Goal: Task Accomplishment & Management: Manage account settings

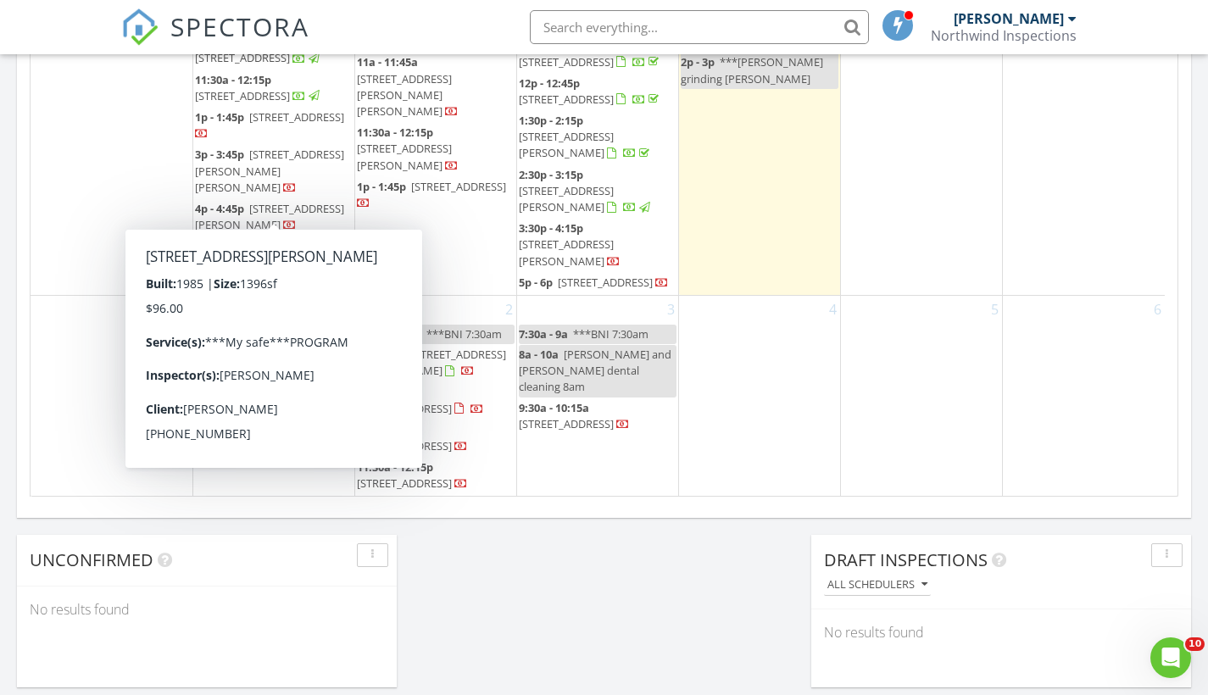
scroll to position [1072, 0]
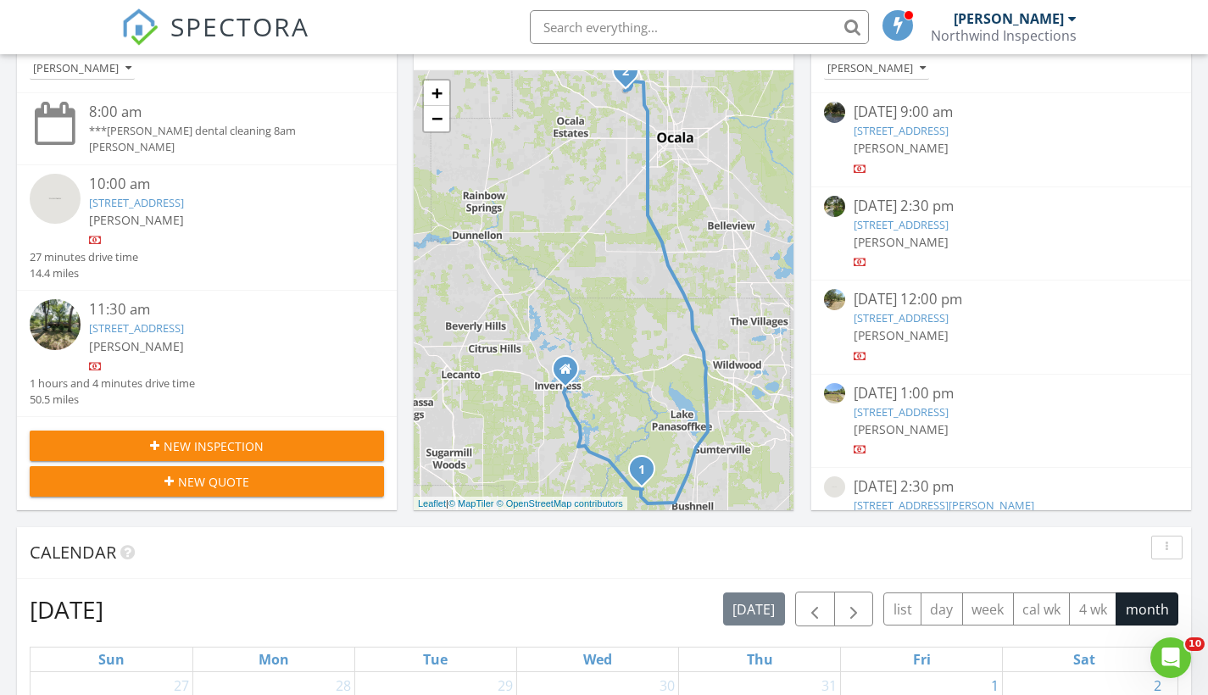
scroll to position [155, 0]
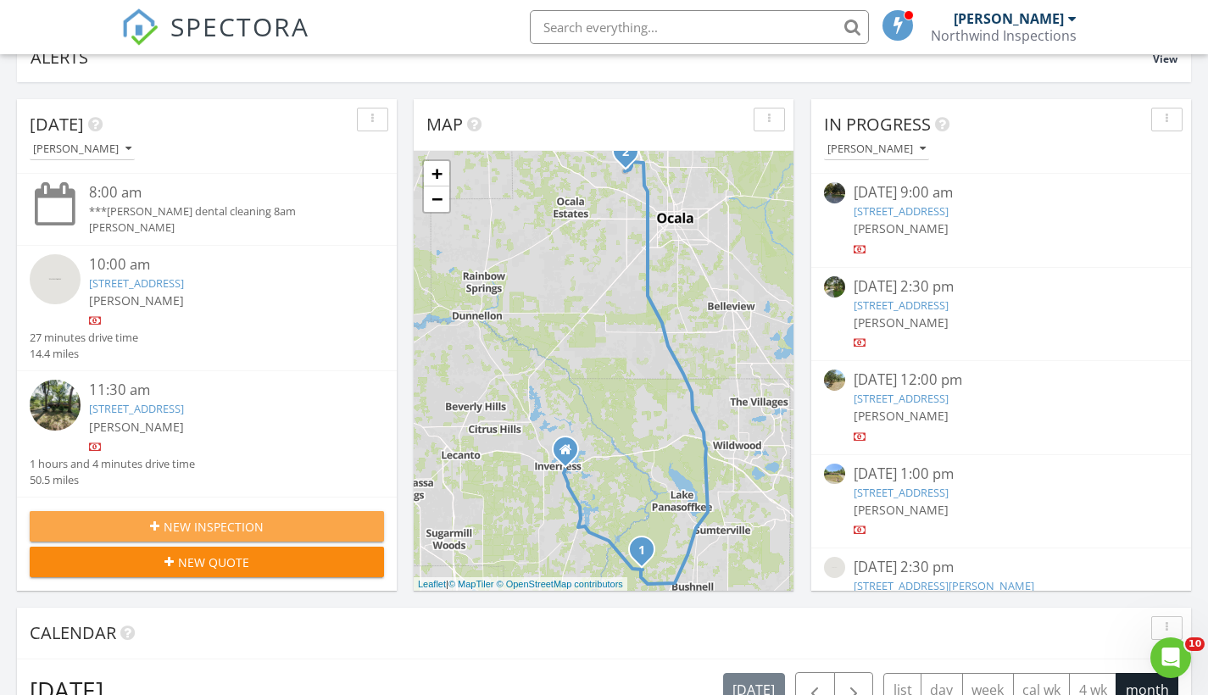
click at [170, 519] on span "New Inspection" at bounding box center [214, 527] width 100 height 18
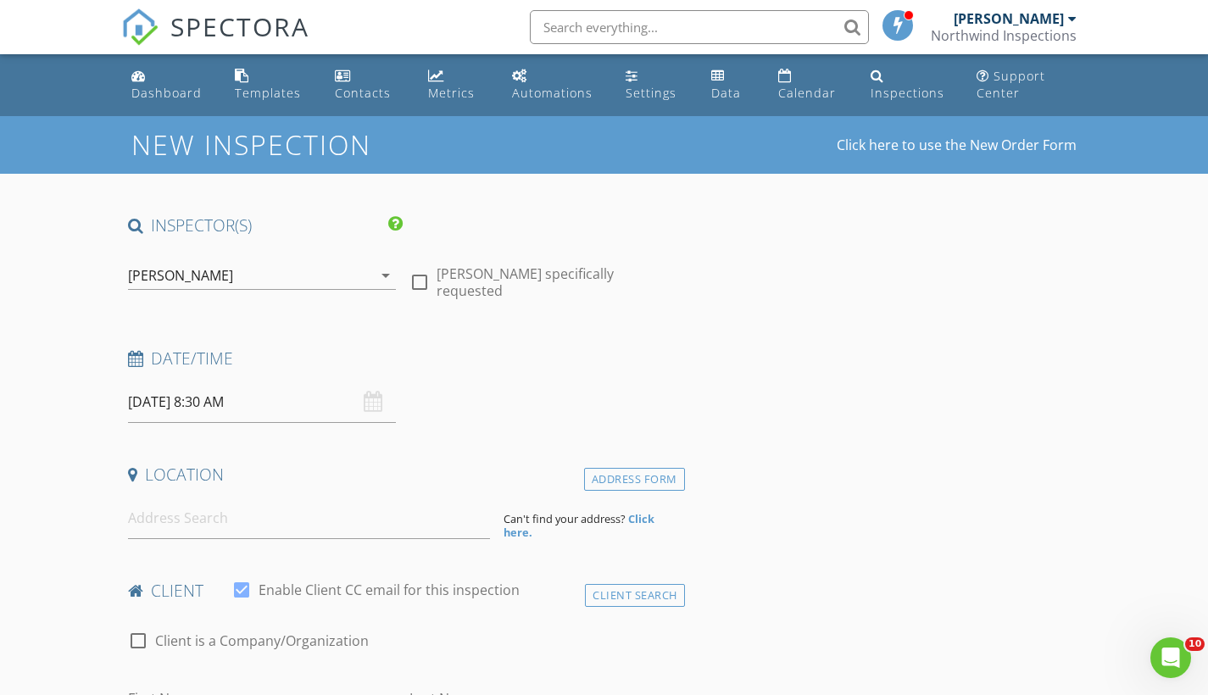
click at [162, 403] on input "08/29/2025 8:30 AM" at bounding box center [262, 402] width 269 height 42
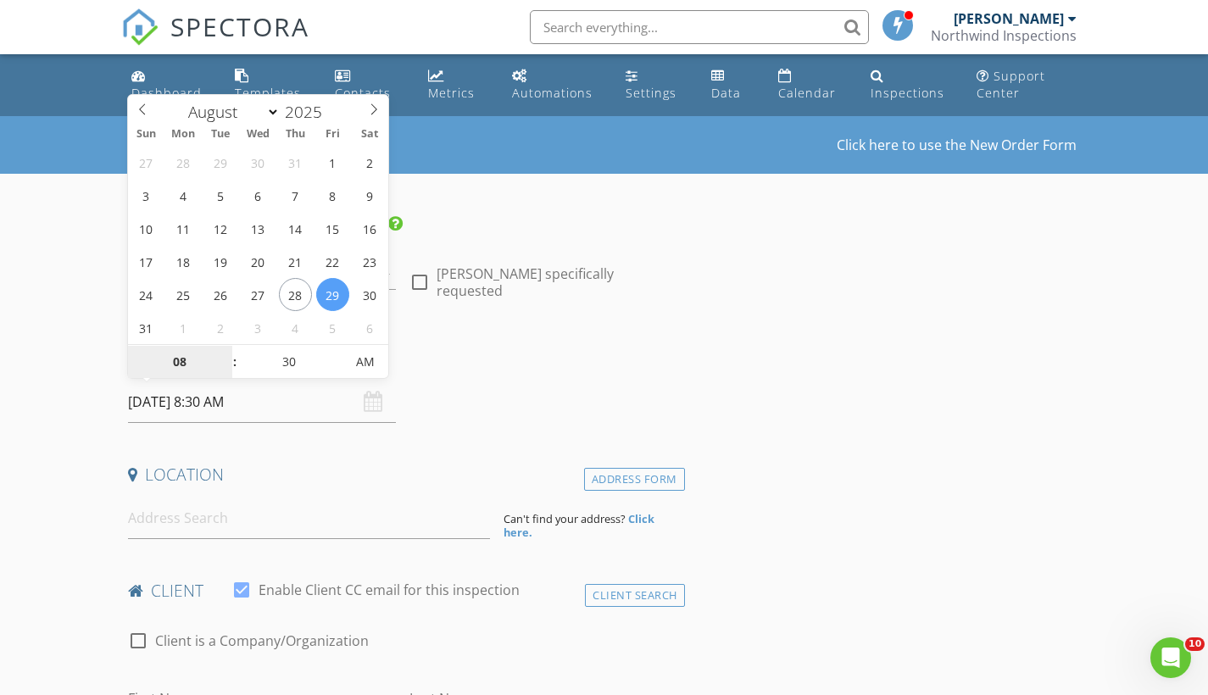
select select "8"
type input "09/01/2025 8:30 AM"
type input "09"
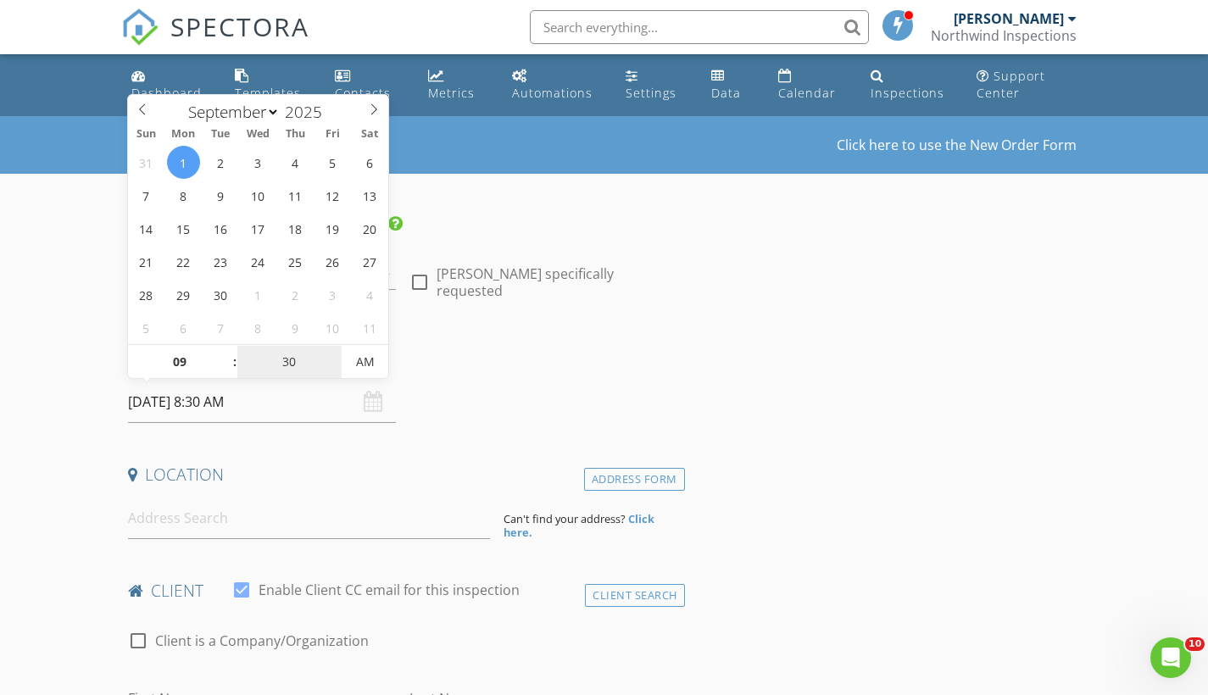
type input "09/01/2025 9:30 AM"
click at [301, 354] on input "30" at bounding box center [289, 363] width 104 height 34
drag, startPoint x: 0, startPoint y: 0, endPoint x: 272, endPoint y: 354, distance: 446.6
click at [272, 354] on input "30" at bounding box center [289, 363] width 104 height 34
type input "00"
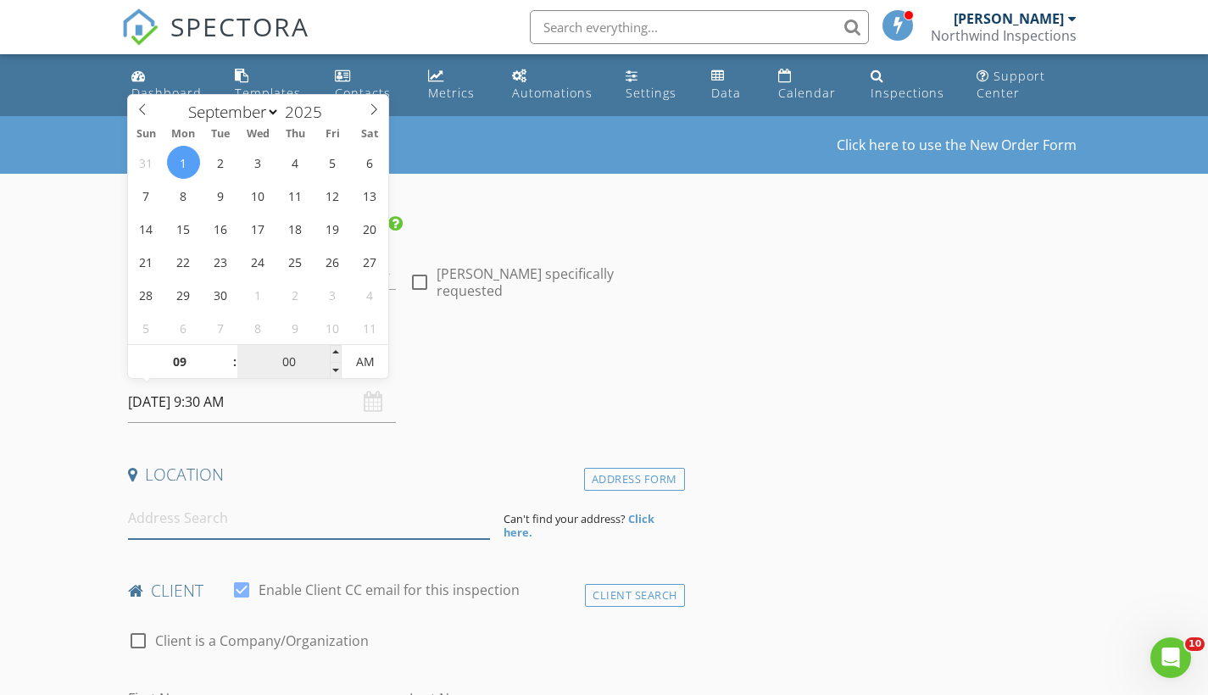
type input "09/01/2025 9:00 AM"
drag, startPoint x: 272, startPoint y: 354, endPoint x: 221, endPoint y: 517, distance: 170.5
click at [221, 517] on input at bounding box center [309, 518] width 362 height 42
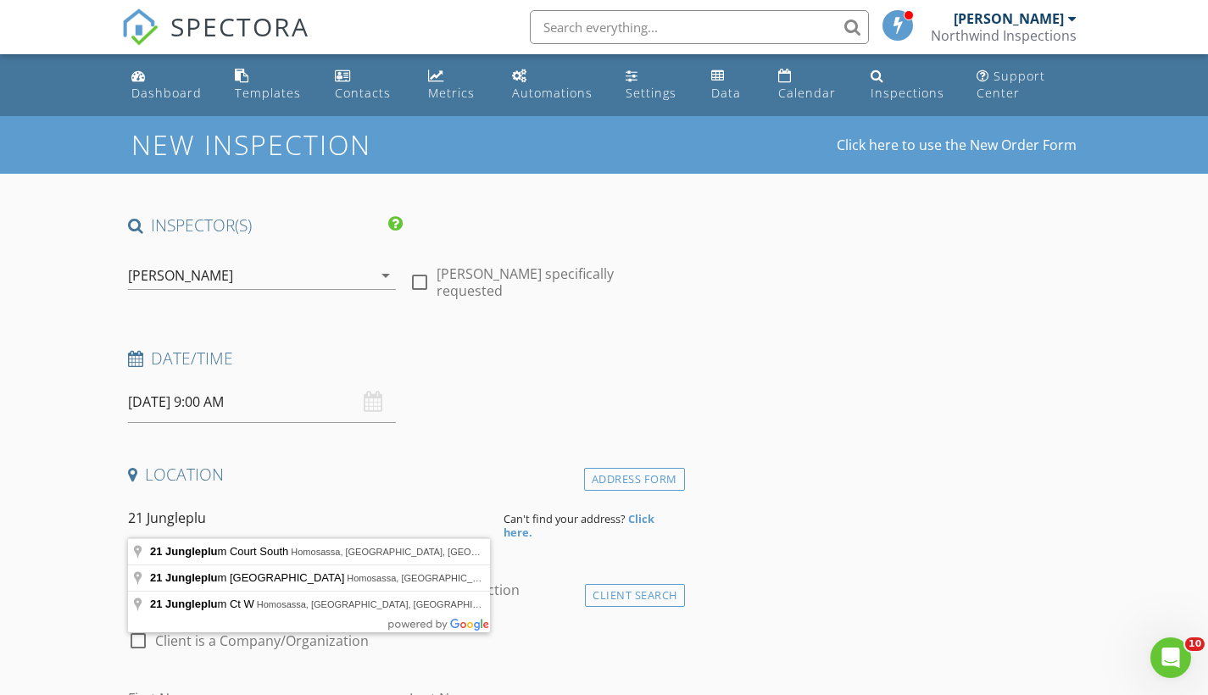
type input "21 Jungleplum Court South, Homosassa, FL, USA"
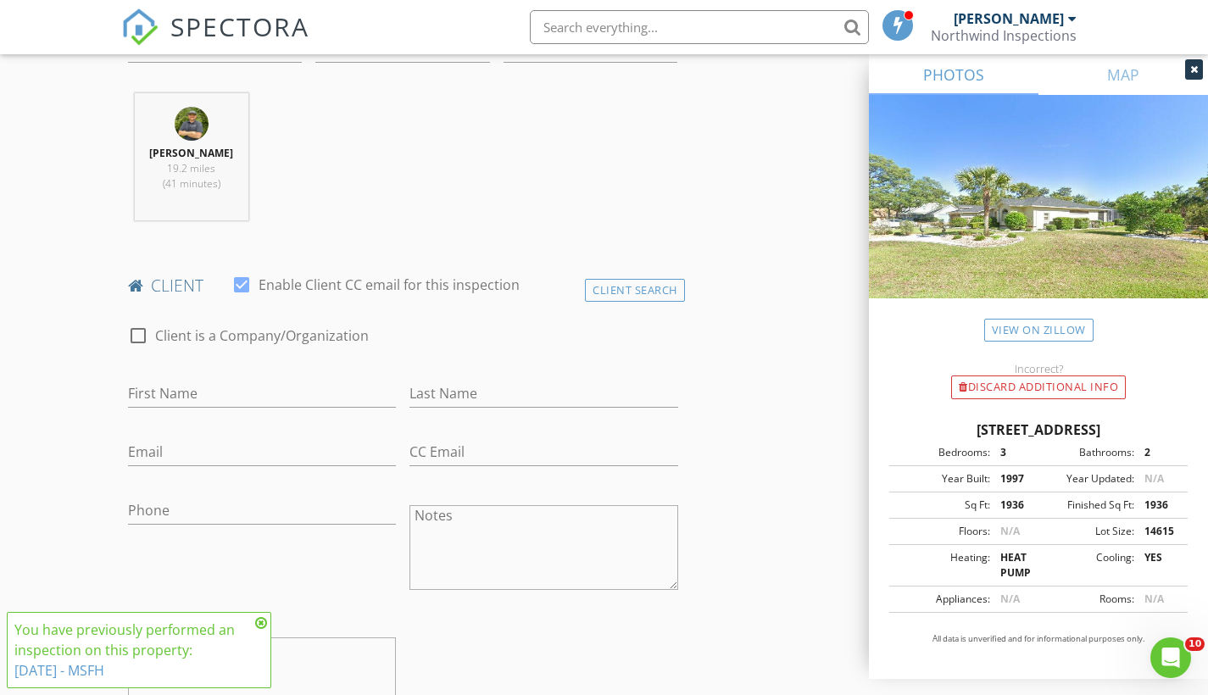
scroll to position [675, 0]
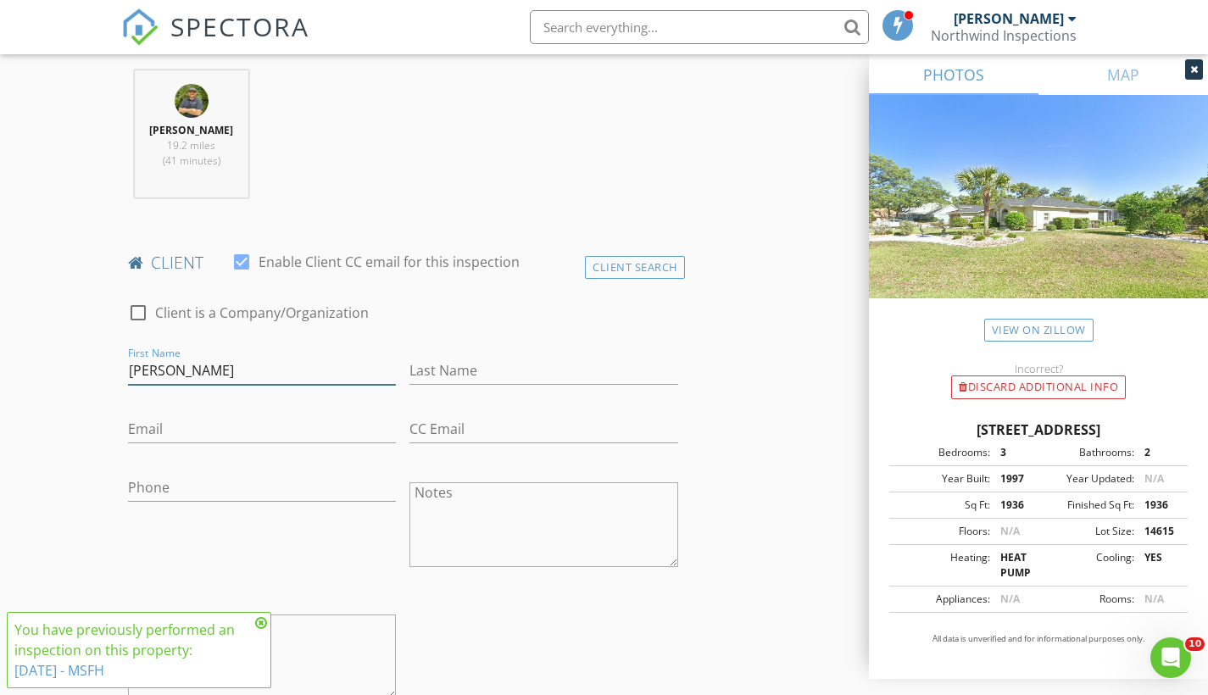
type input "Richard"
drag, startPoint x: 276, startPoint y: 554, endPoint x: 480, endPoint y: 367, distance: 277.1
type input "Kulch"
drag, startPoint x: 480, startPoint y: 367, endPoint x: 211, endPoint y: 490, distance: 296.2
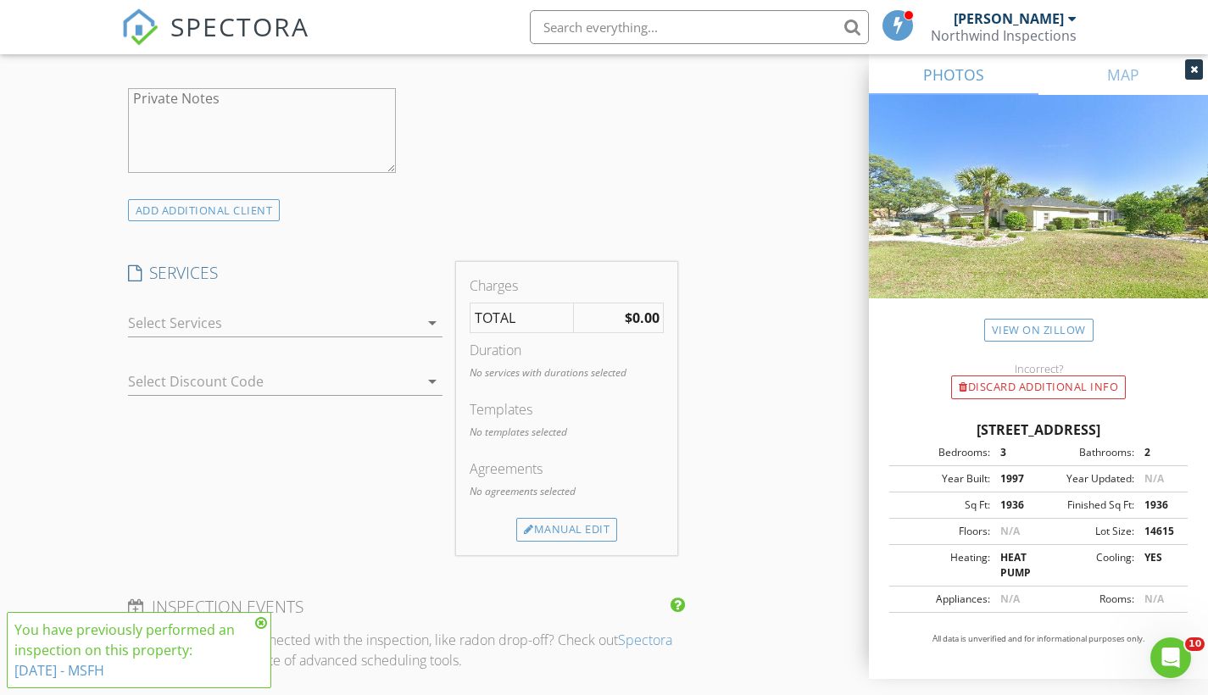
scroll to position [1217, 0]
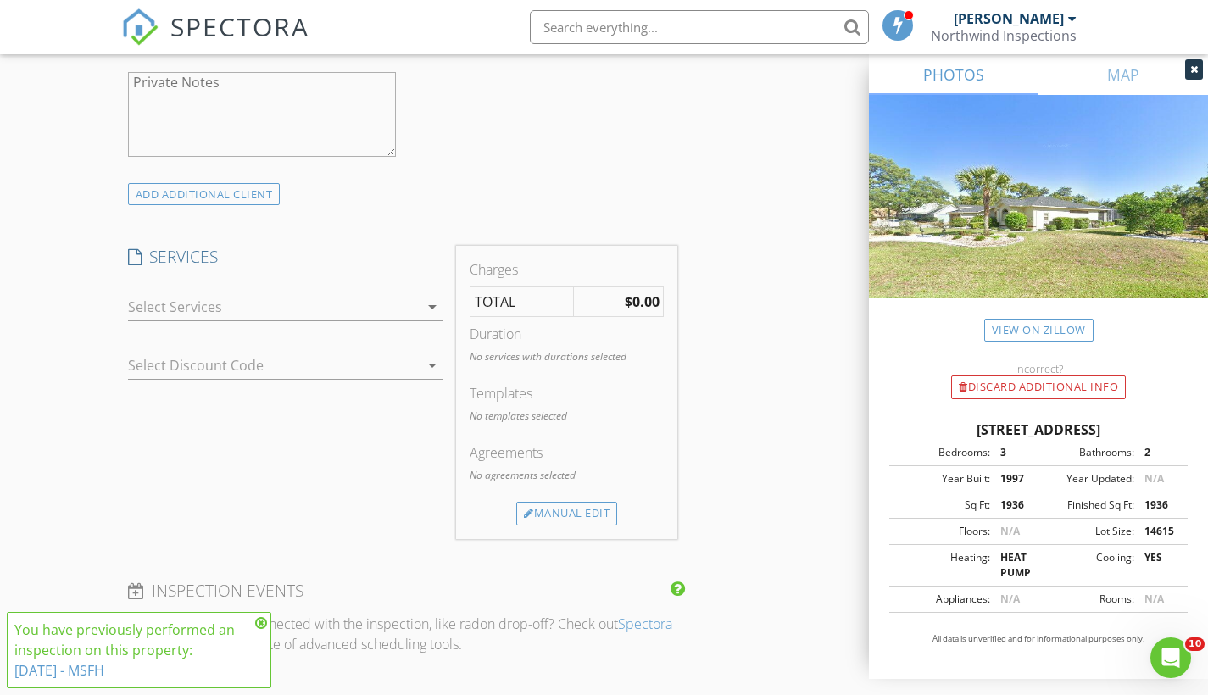
type input "352-860-9031"
click at [417, 304] on div at bounding box center [274, 306] width 292 height 27
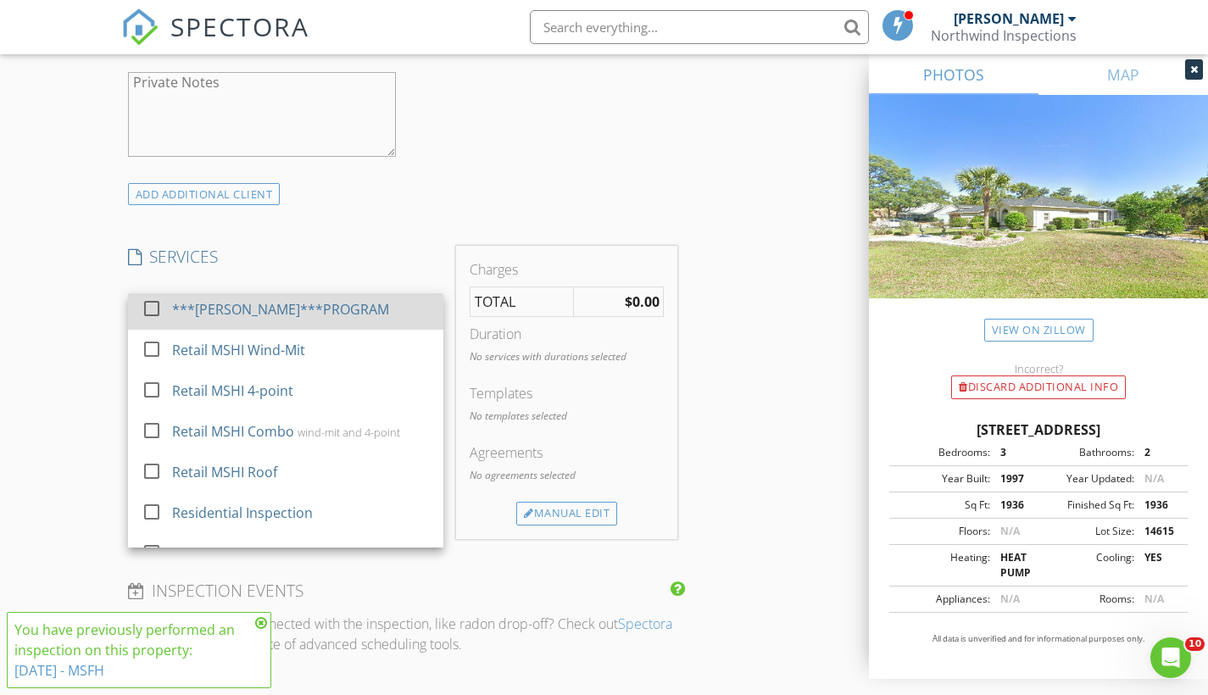
scroll to position [100, 0]
click at [287, 421] on div "Retail MSHI Combo" at bounding box center [233, 430] width 122 height 20
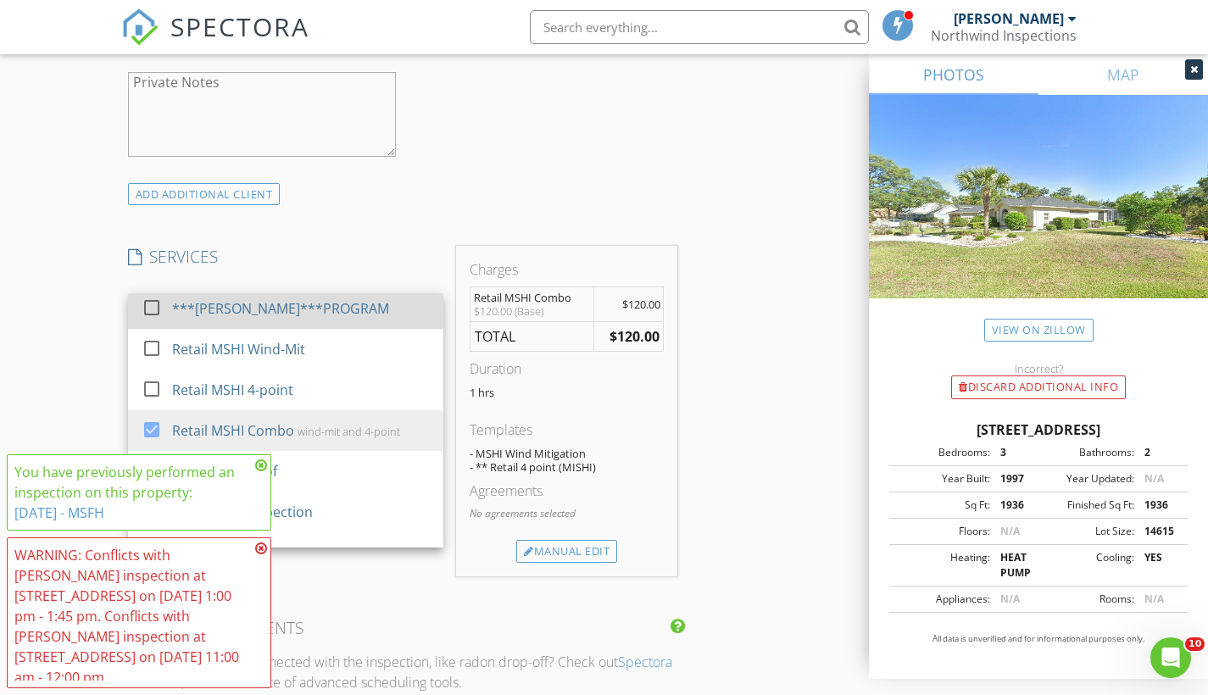
click at [780, 425] on div "INSPECTOR(S) check_box Carl Marcotte PRIMARY Carl Marcotte arrow_drop_down chec…" at bounding box center [604, 471] width 966 height 2948
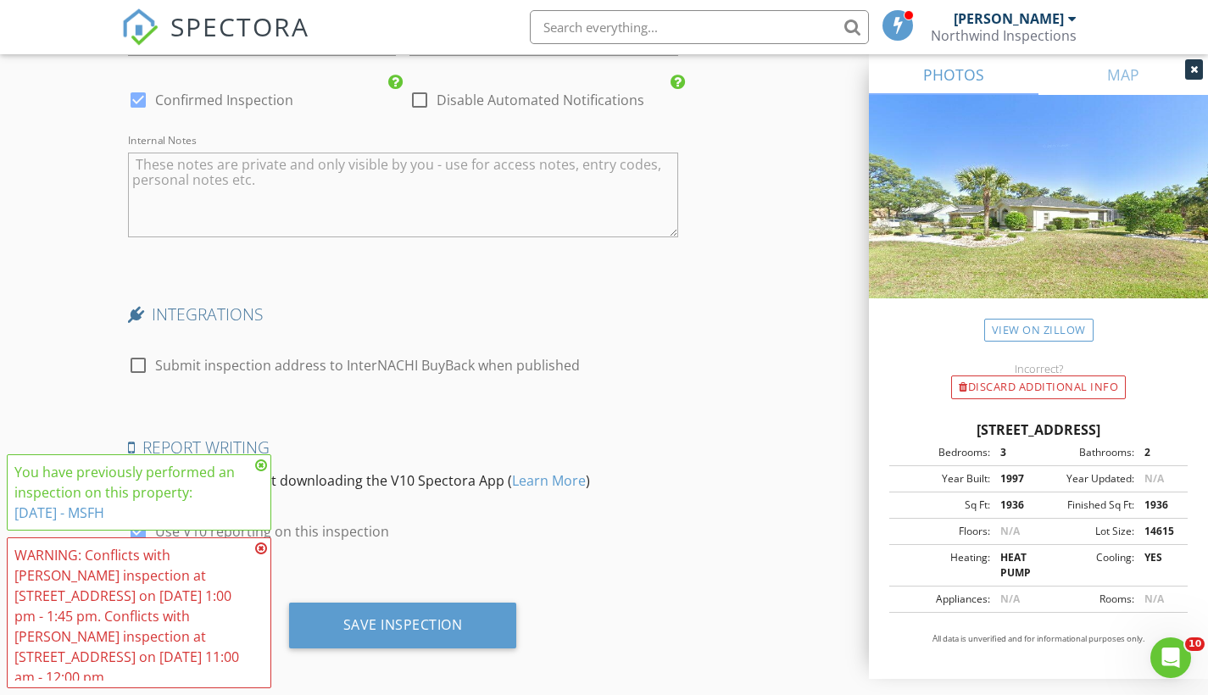
scroll to position [2501, 0]
click at [420, 617] on div "Save Inspection" at bounding box center [402, 625] width 119 height 17
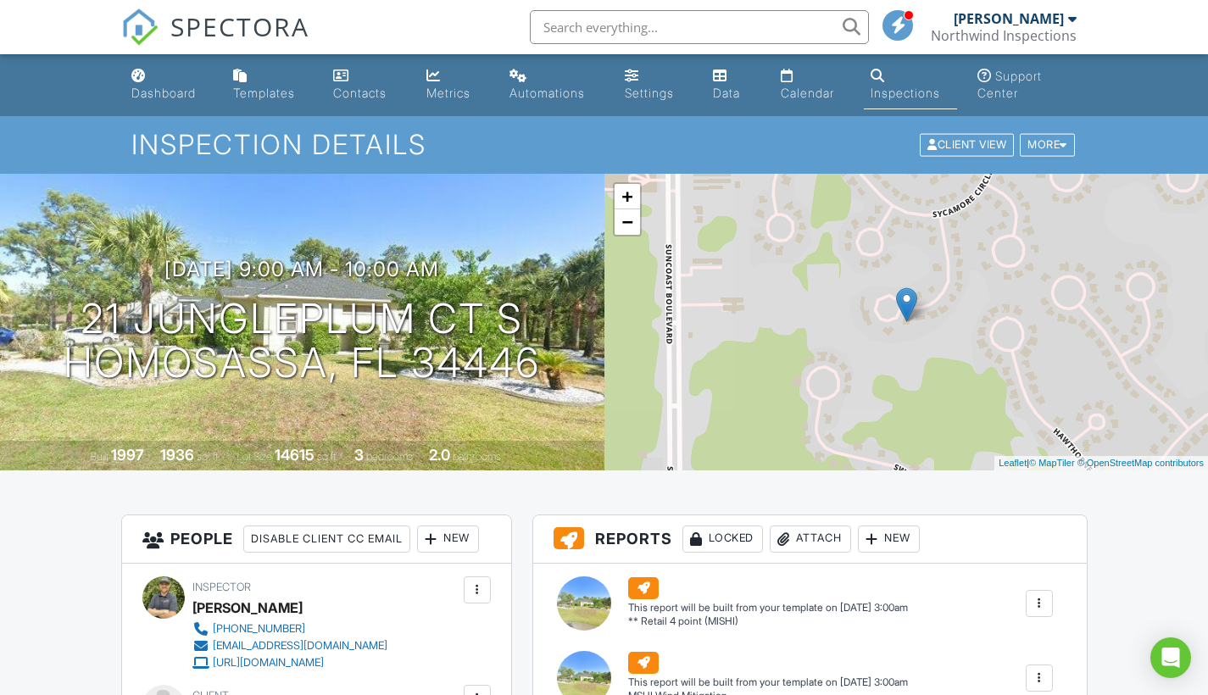
drag, startPoint x: 0, startPoint y: 0, endPoint x: 608, endPoint y: 29, distance: 609.1
click at [608, 29] on input "text" at bounding box center [699, 27] width 339 height 34
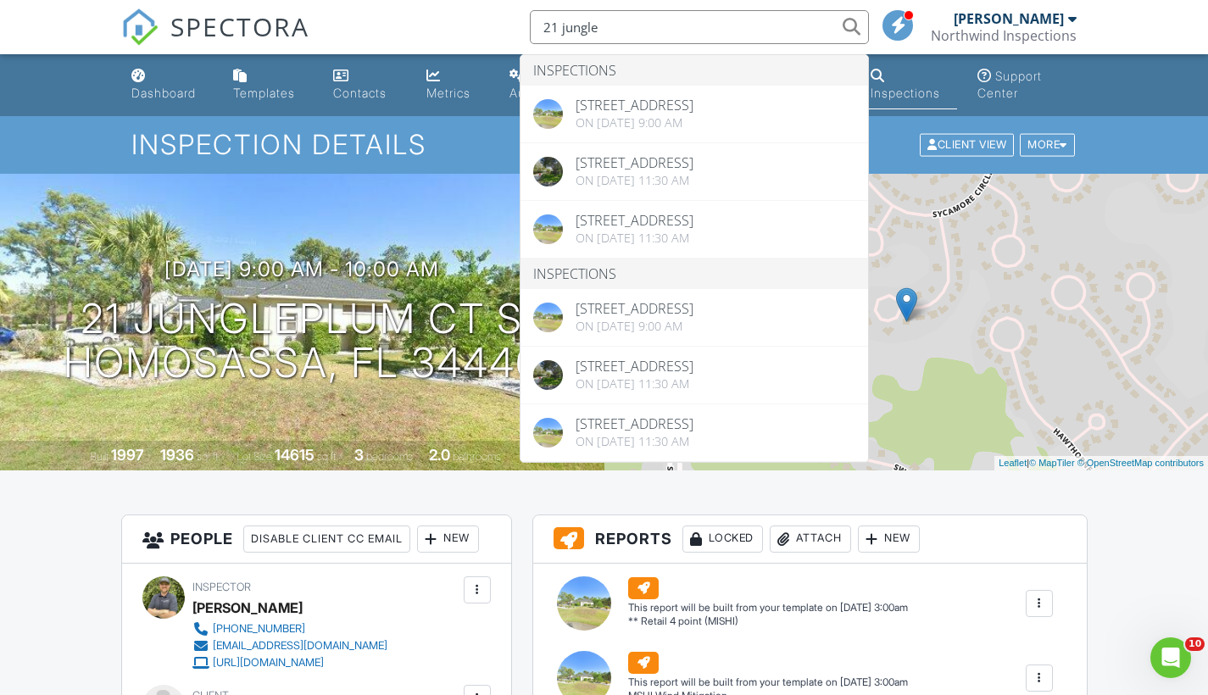
type input "21 jungle"
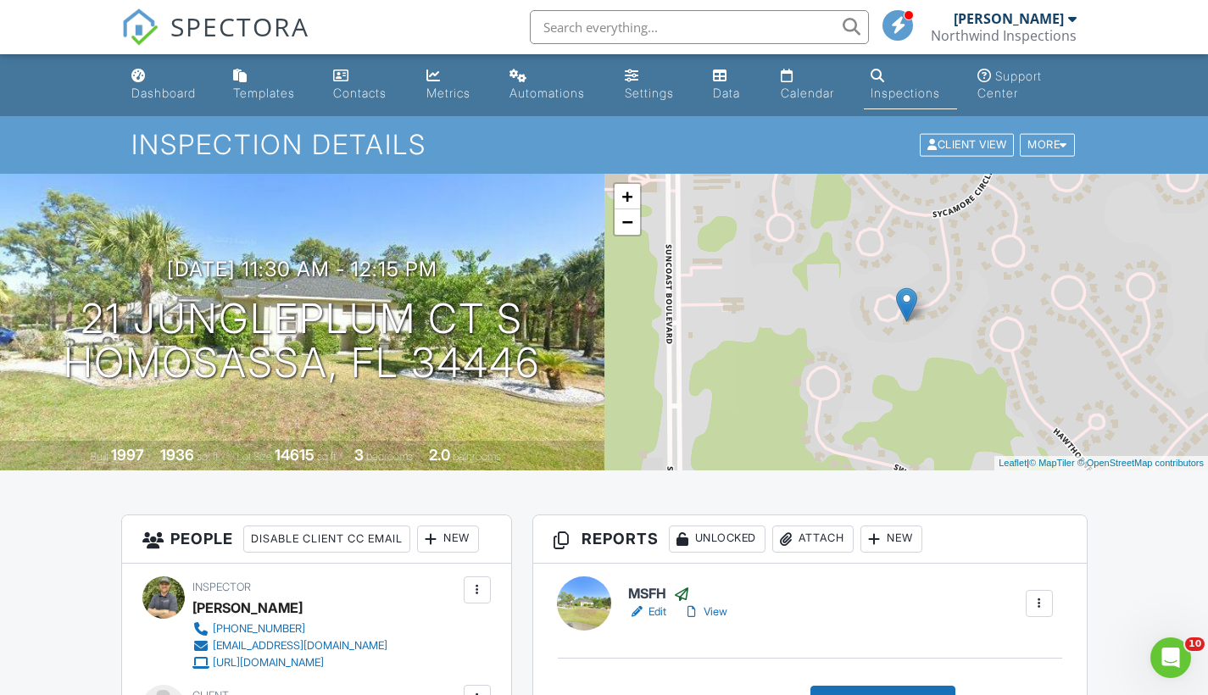
click at [152, 89] on div "Dashboard" at bounding box center [163, 93] width 64 height 14
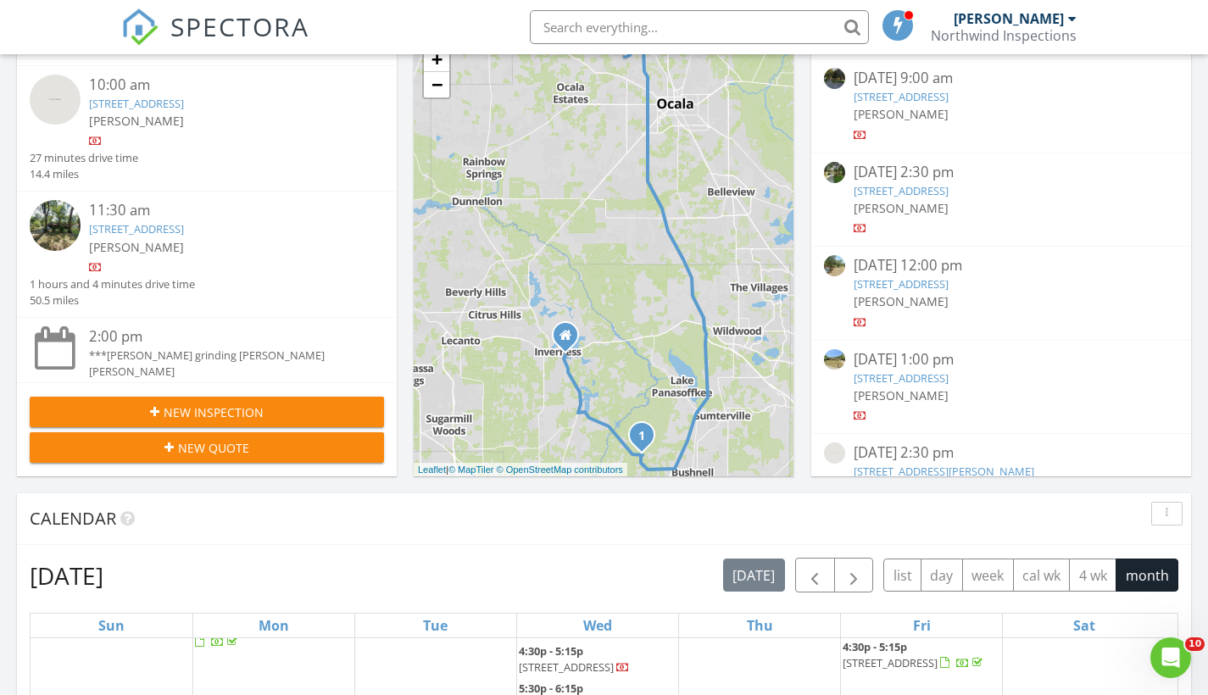
scroll to position [272, 0]
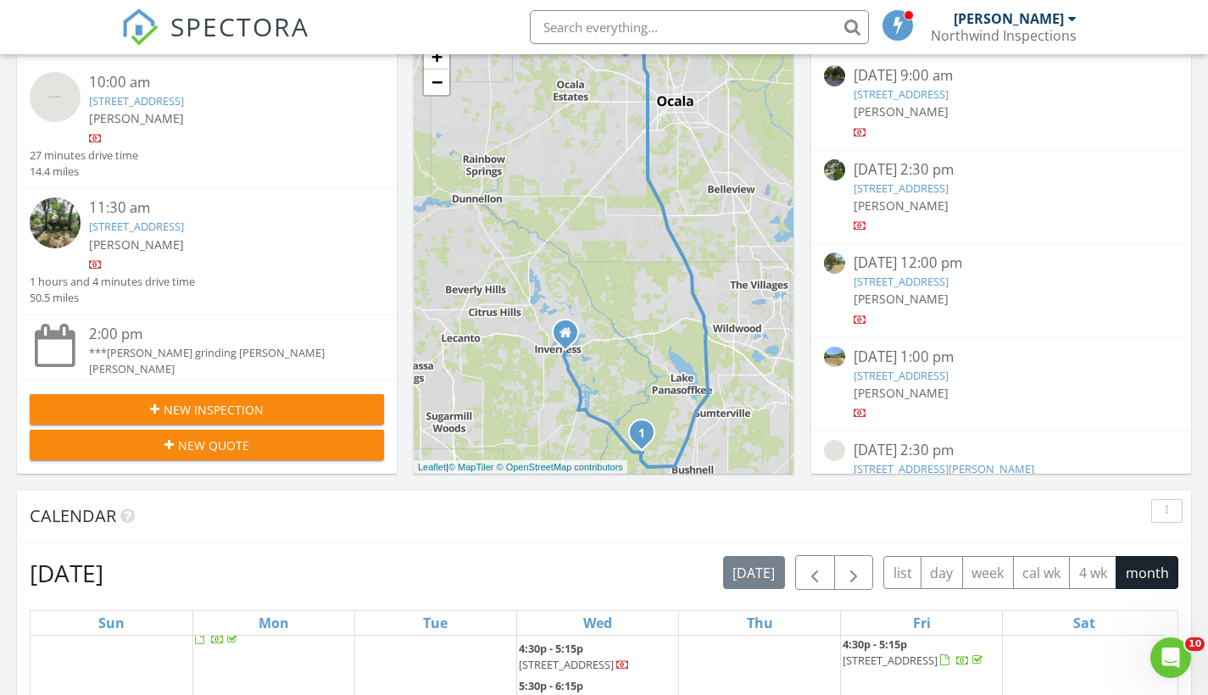
click at [227, 418] on span "New Inspection" at bounding box center [214, 410] width 100 height 18
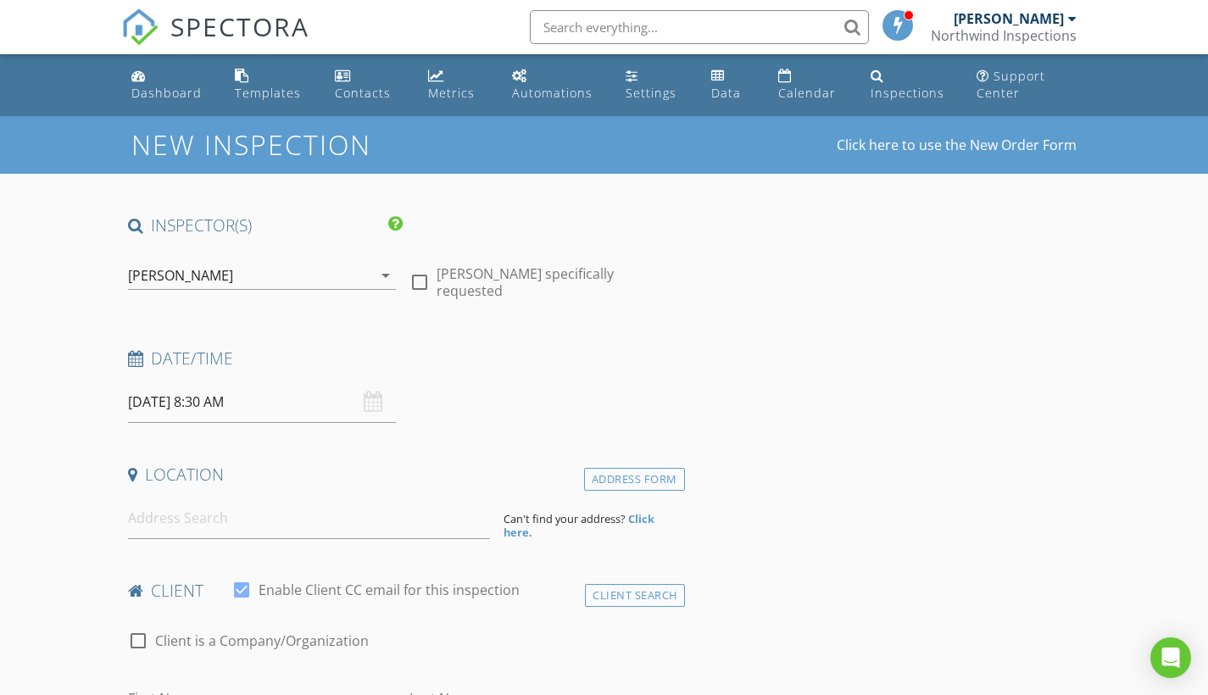
click at [200, 405] on input "[DATE] 8:30 AM" at bounding box center [262, 402] width 269 height 42
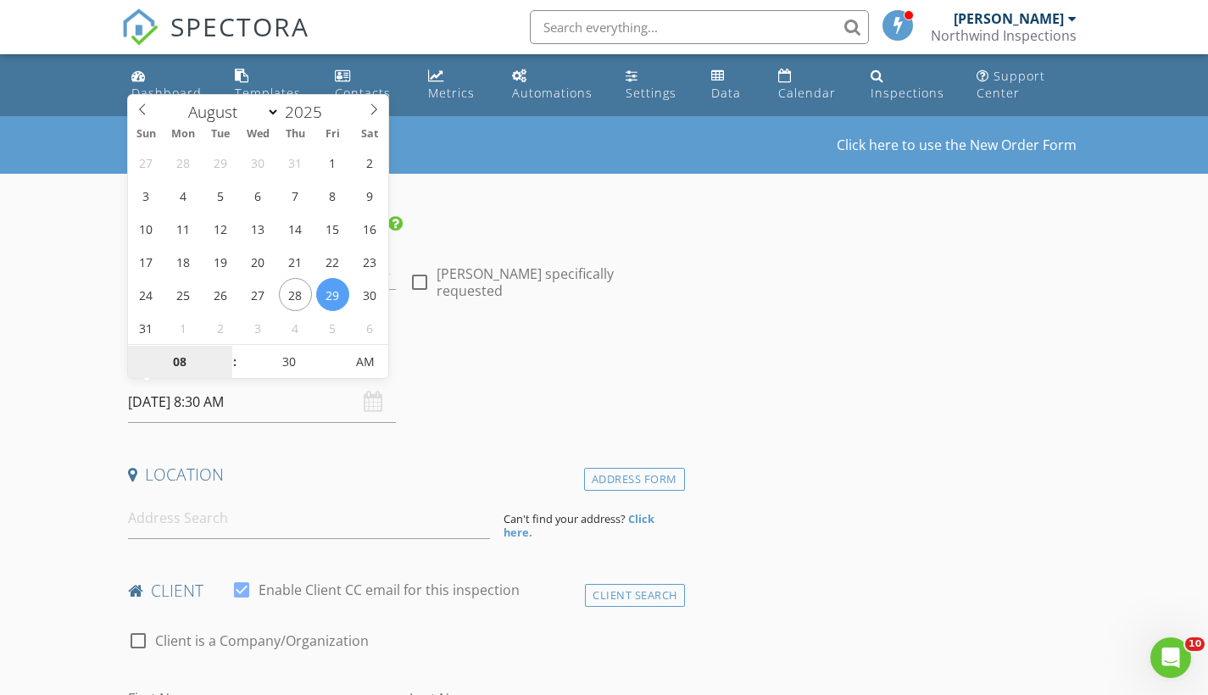
select select "8"
type input "[DATE] 8:30 AM"
type input "12"
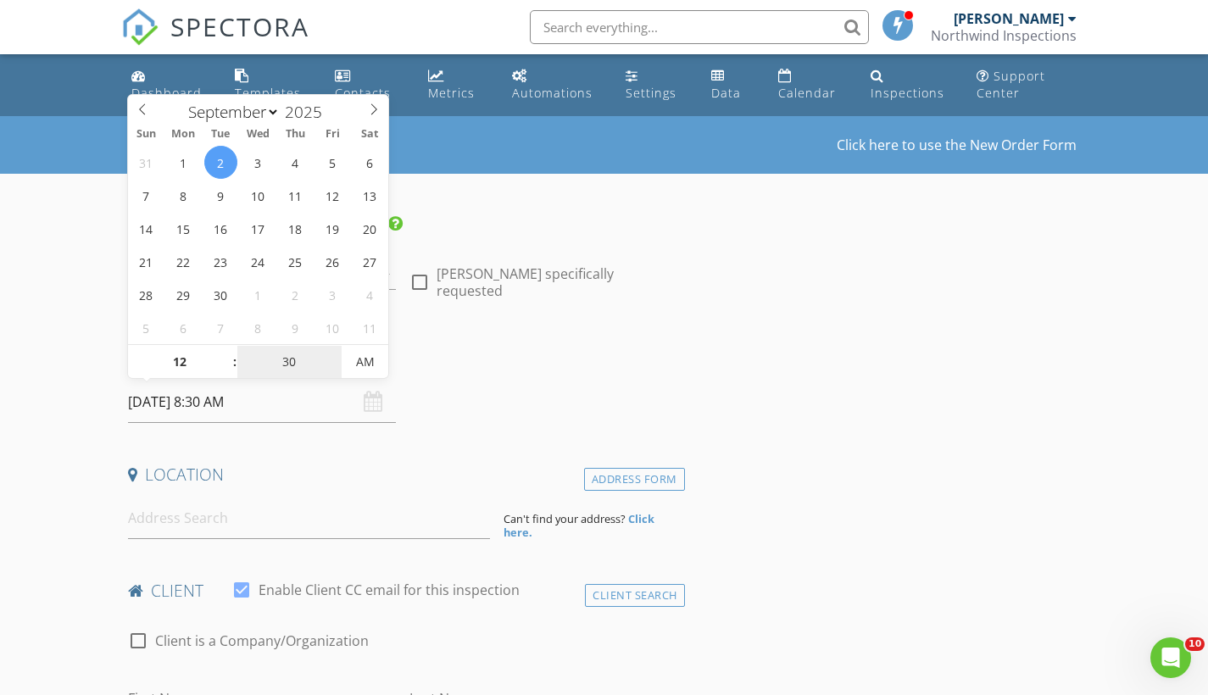
type input "09/02/2025 12:30 AM"
drag, startPoint x: 0, startPoint y: 0, endPoint x: 297, endPoint y: 363, distance: 468.5
click at [297, 363] on input "30" at bounding box center [289, 363] width 104 height 34
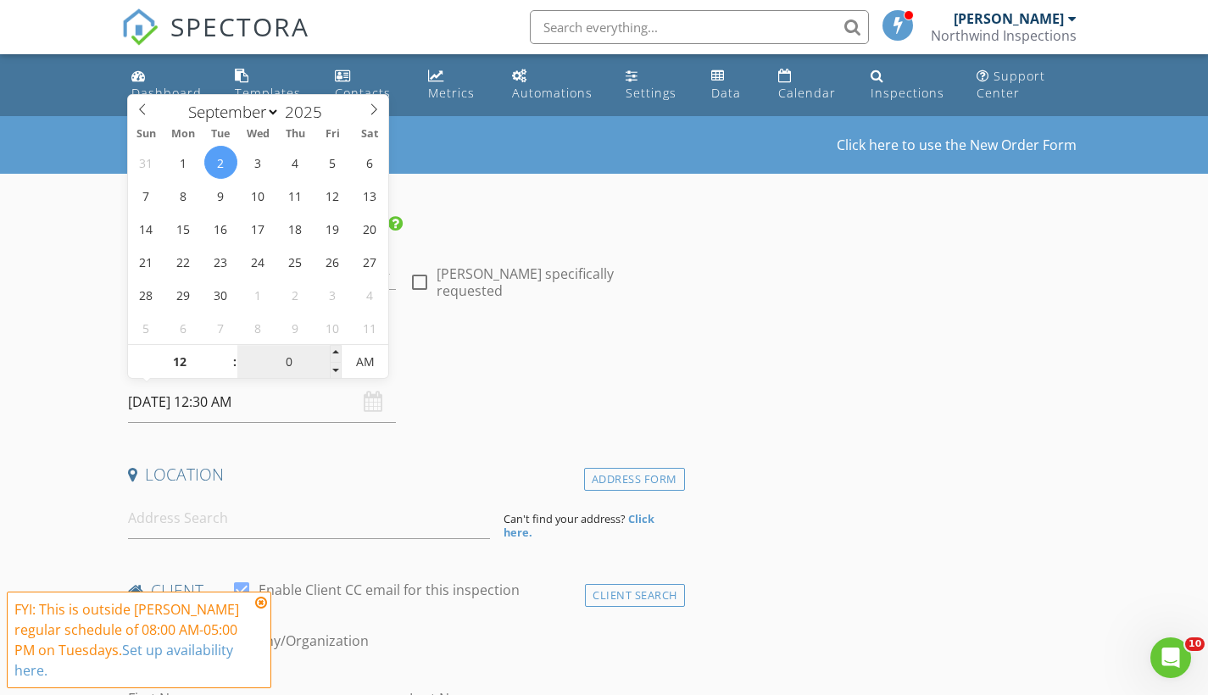
type input "00"
type input "[DATE] 12:00 PM"
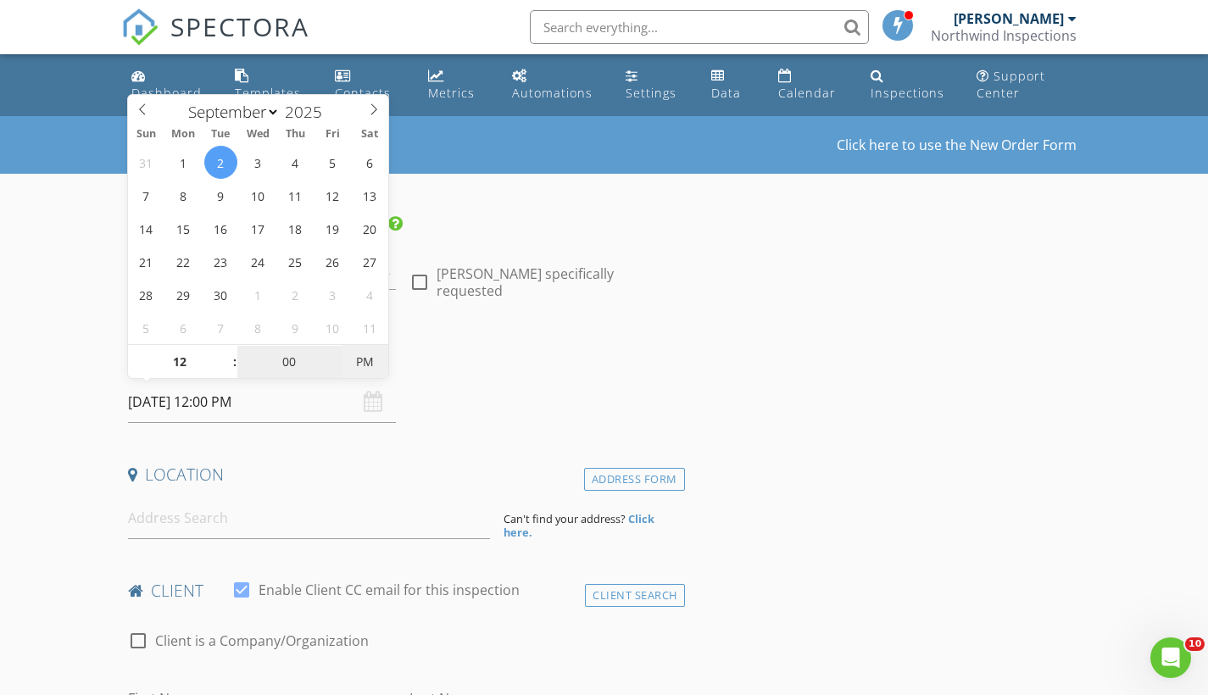
drag, startPoint x: 297, startPoint y: 363, endPoint x: 374, endPoint y: 364, distance: 77.1
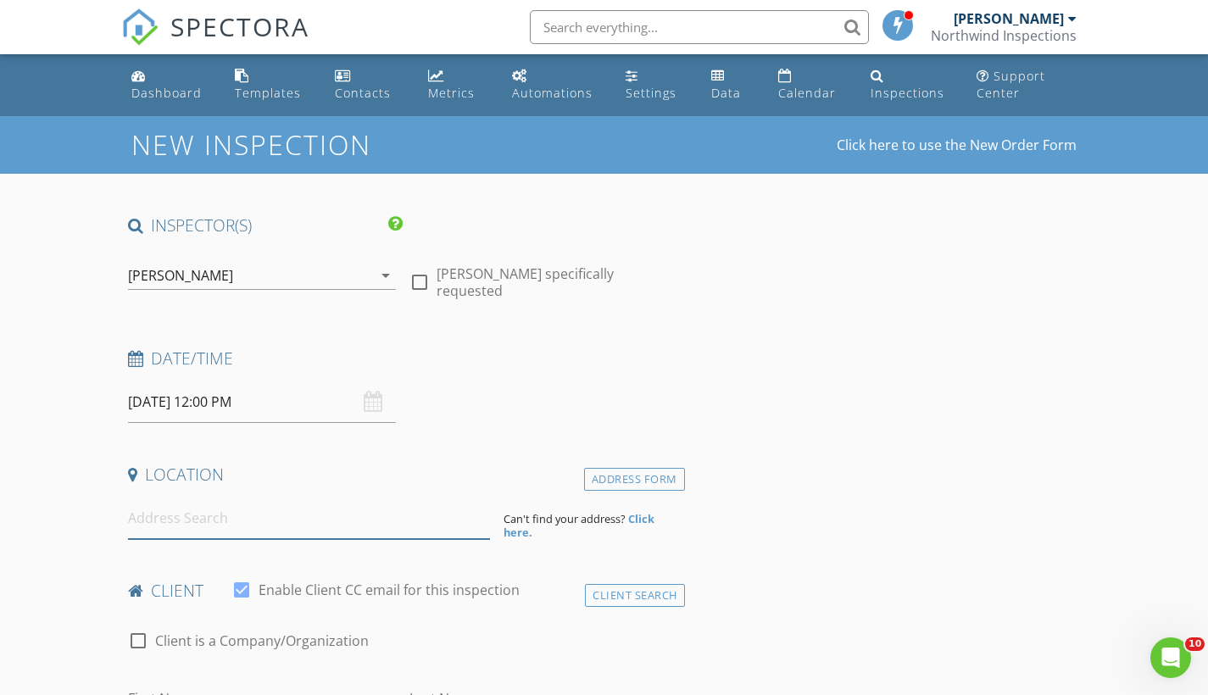
click at [247, 508] on input at bounding box center [309, 518] width 362 height 42
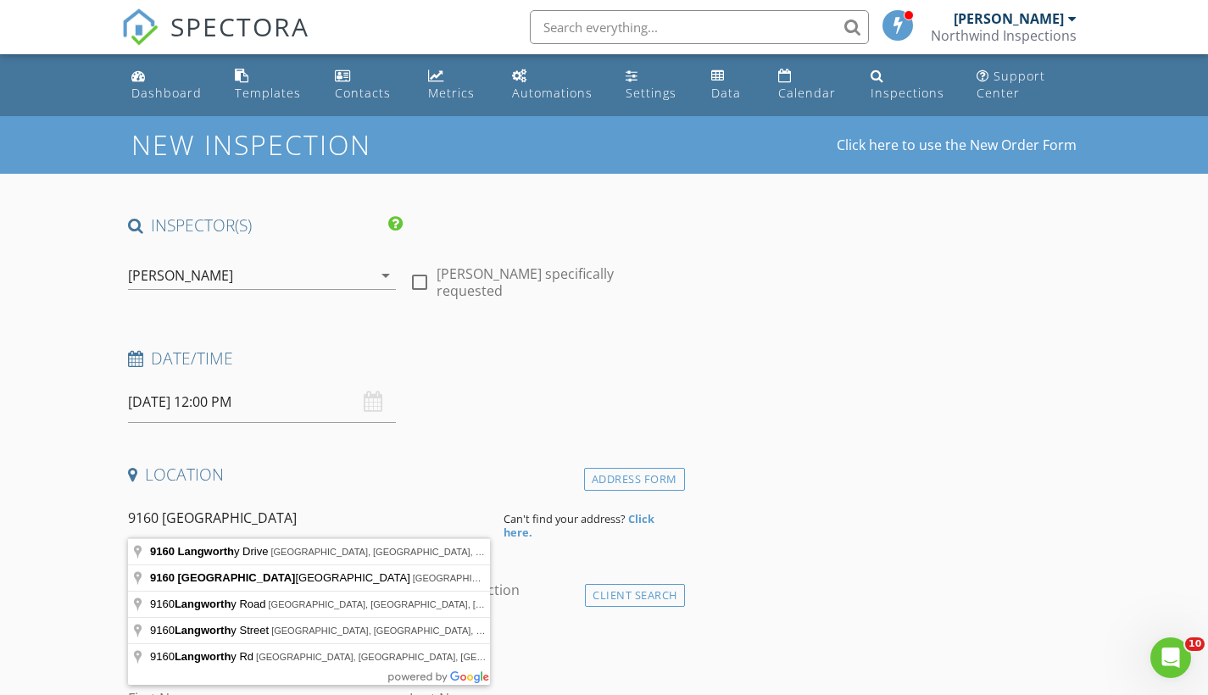
type input "9160 Langworthy Drive, Brooksville, FL, USA"
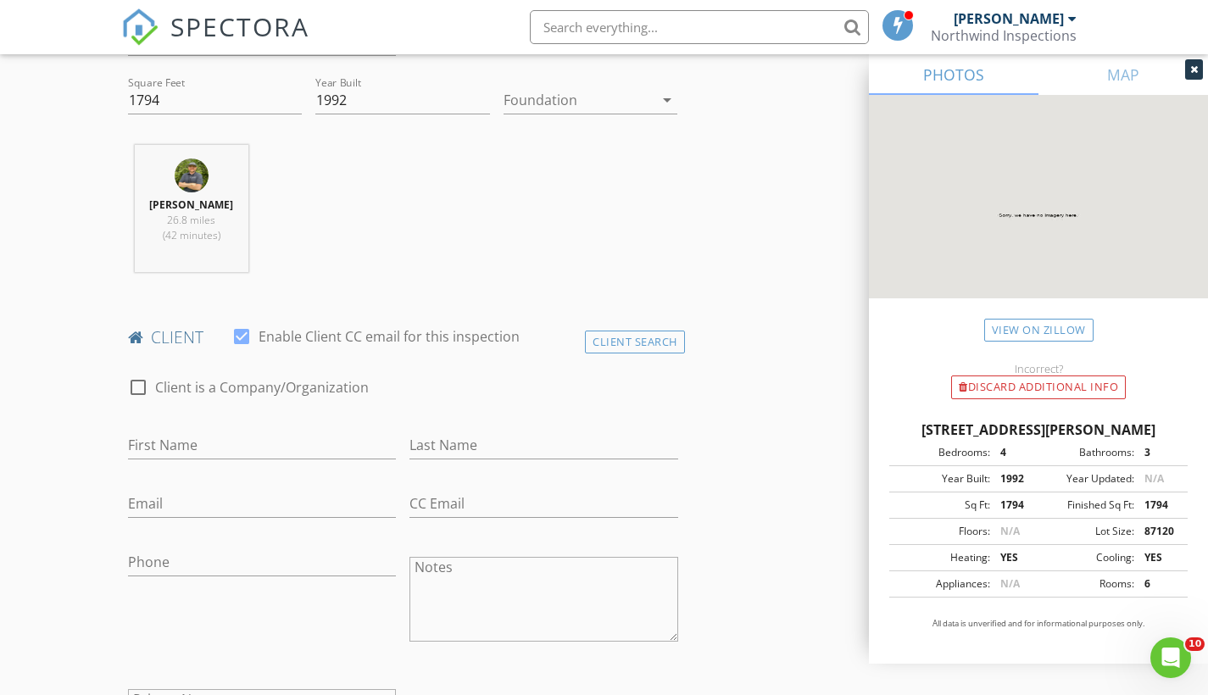
scroll to position [637, 0]
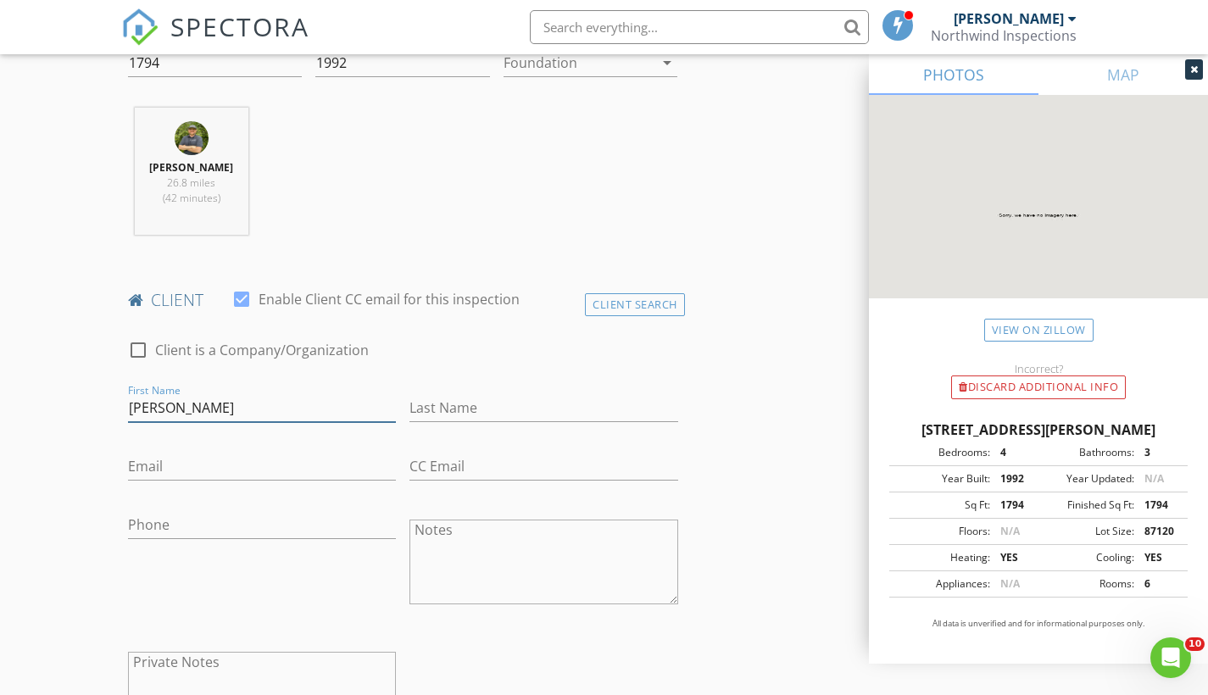
type input "Ann"
type input "Wolfgang"
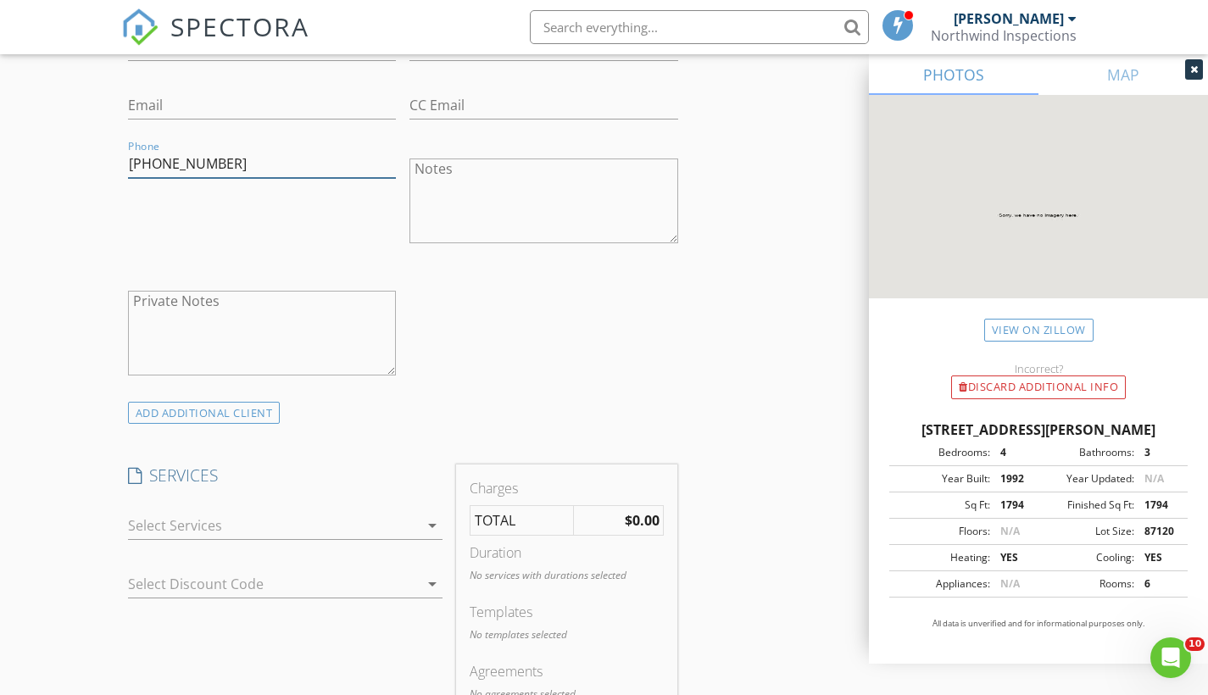
scroll to position [1024, 0]
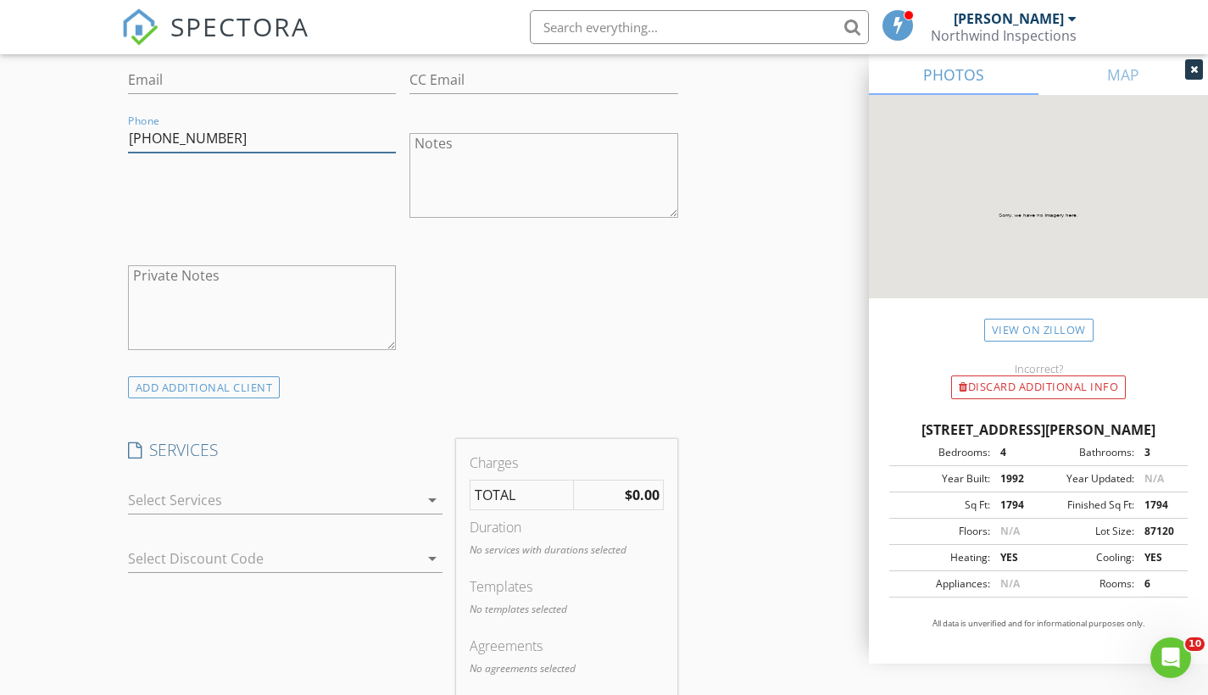
type input "352-682-9735"
click at [403, 493] on div at bounding box center [274, 499] width 292 height 27
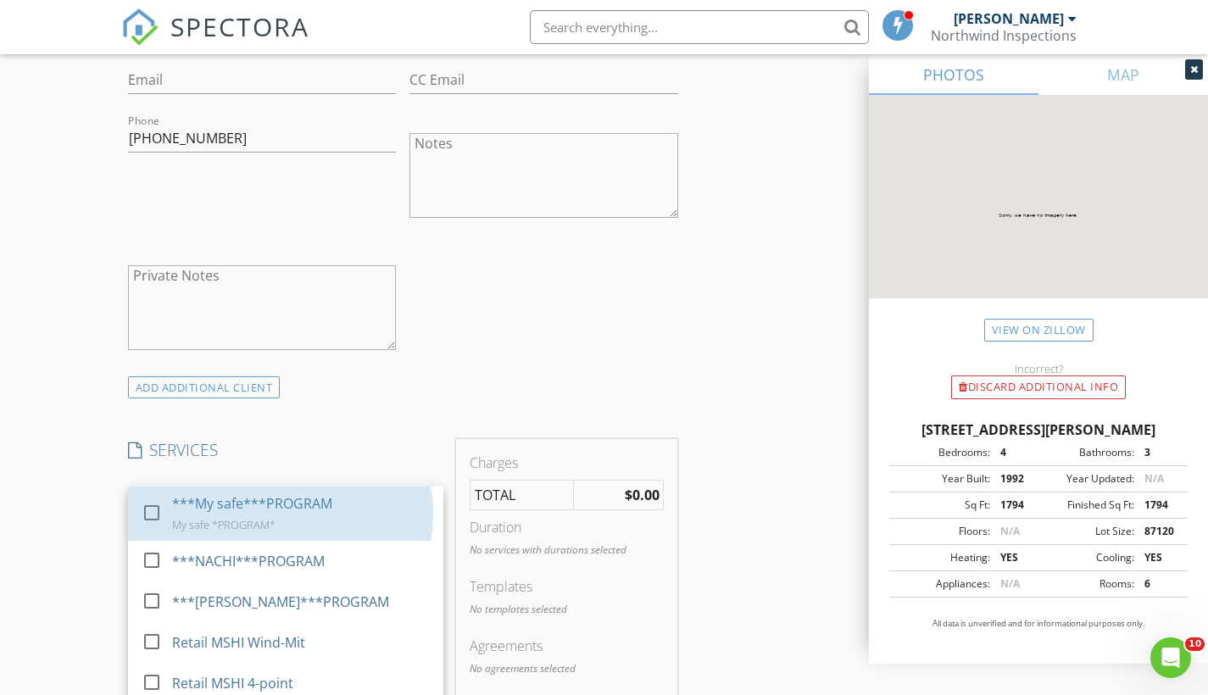
click at [332, 509] on div "***My safe***PROGRAM My safe *PROGRAM*" at bounding box center [301, 513] width 258 height 54
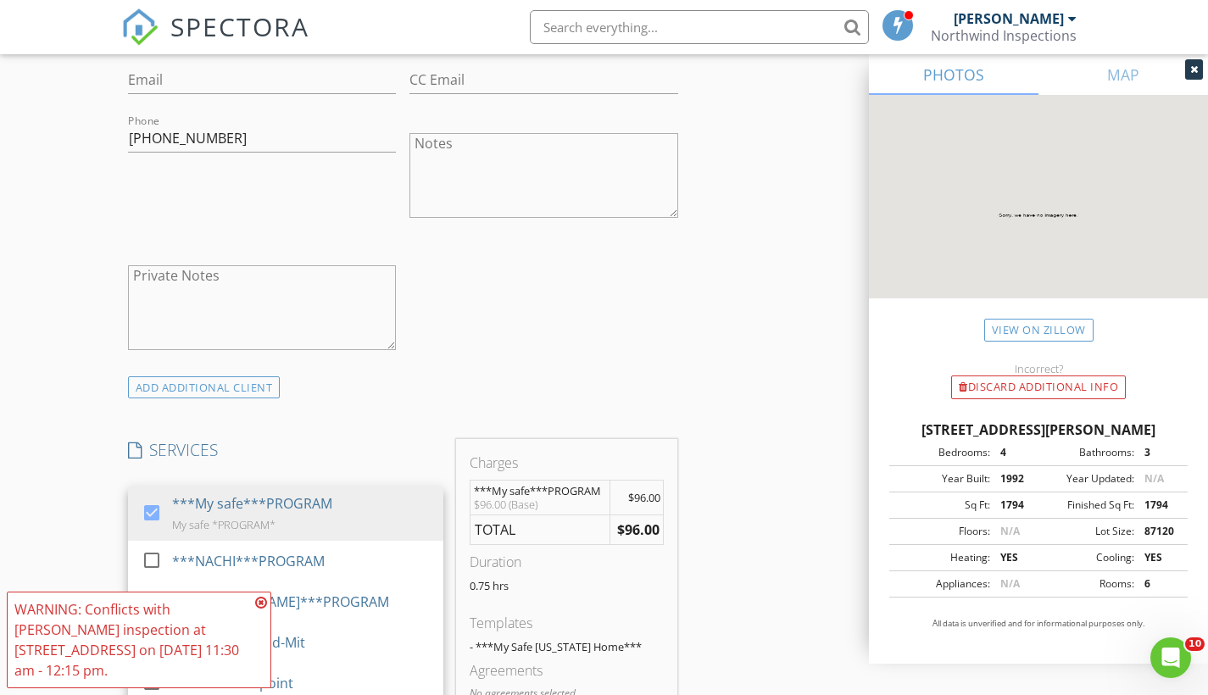
click at [755, 507] on div "INSPECTOR(S) check_box Carl Marcotte PRIMARY Carl Marcotte arrow_drop_down chec…" at bounding box center [604, 658] width 966 height 2935
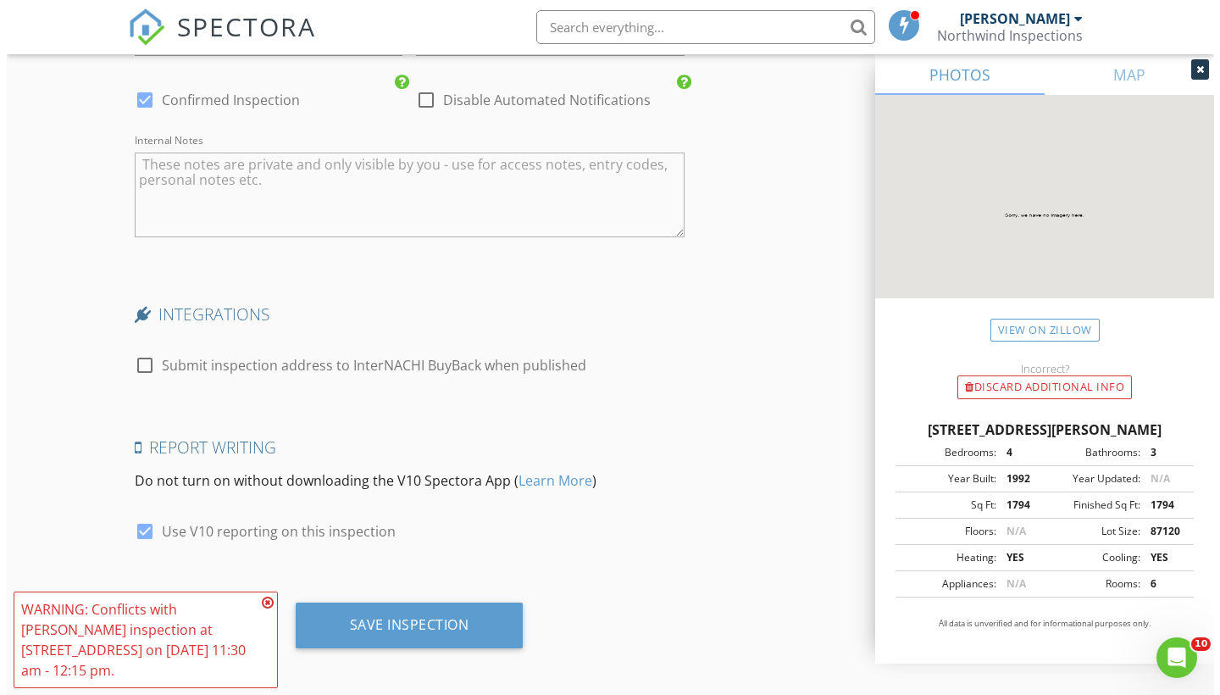
scroll to position [2487, 0]
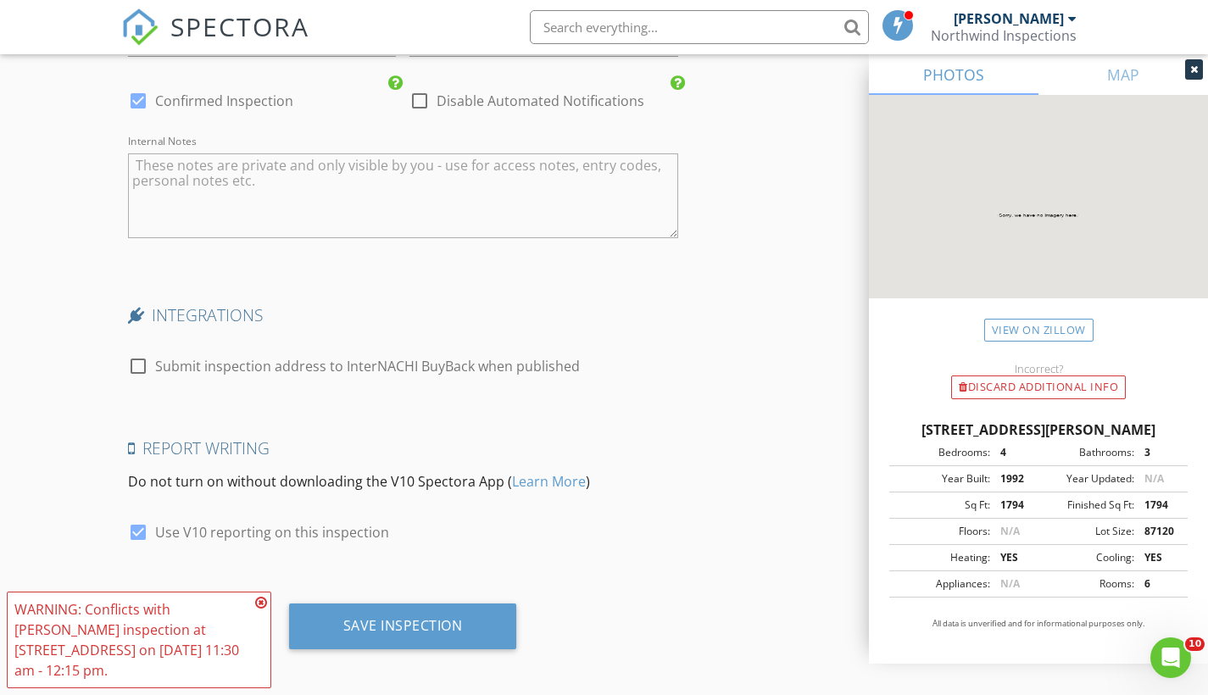
click at [400, 624] on div "Save Inspection" at bounding box center [402, 625] width 119 height 17
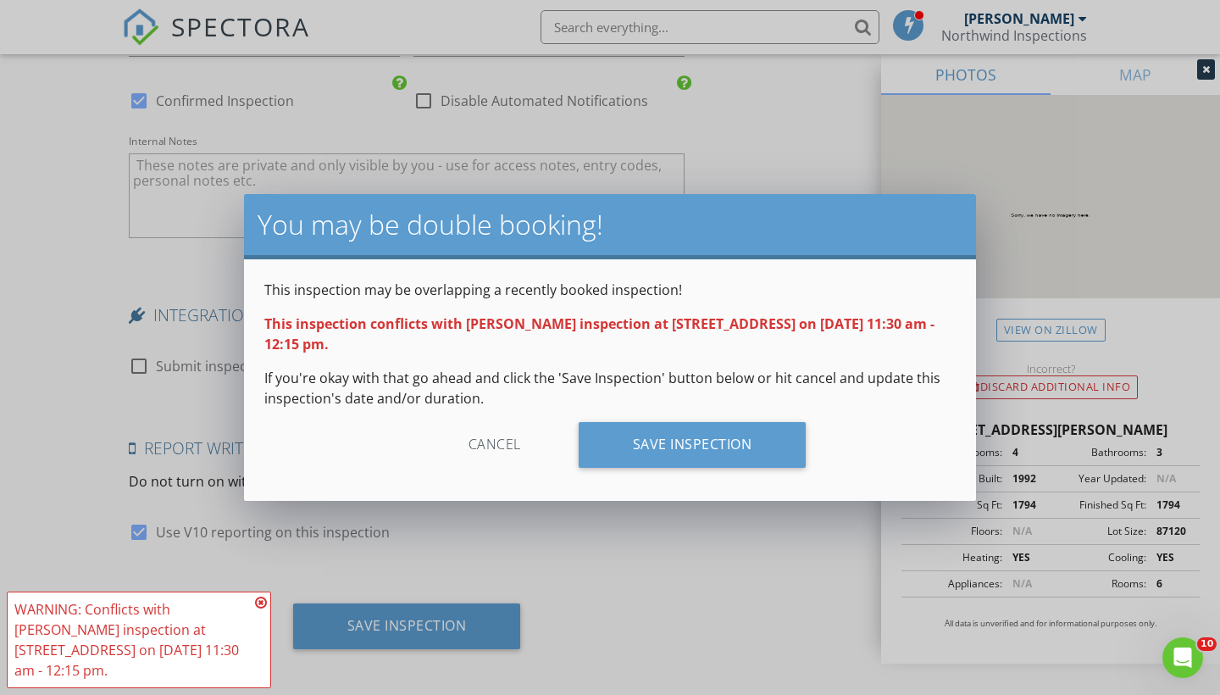
click at [647, 440] on div "Save Inspection" at bounding box center [693, 445] width 228 height 46
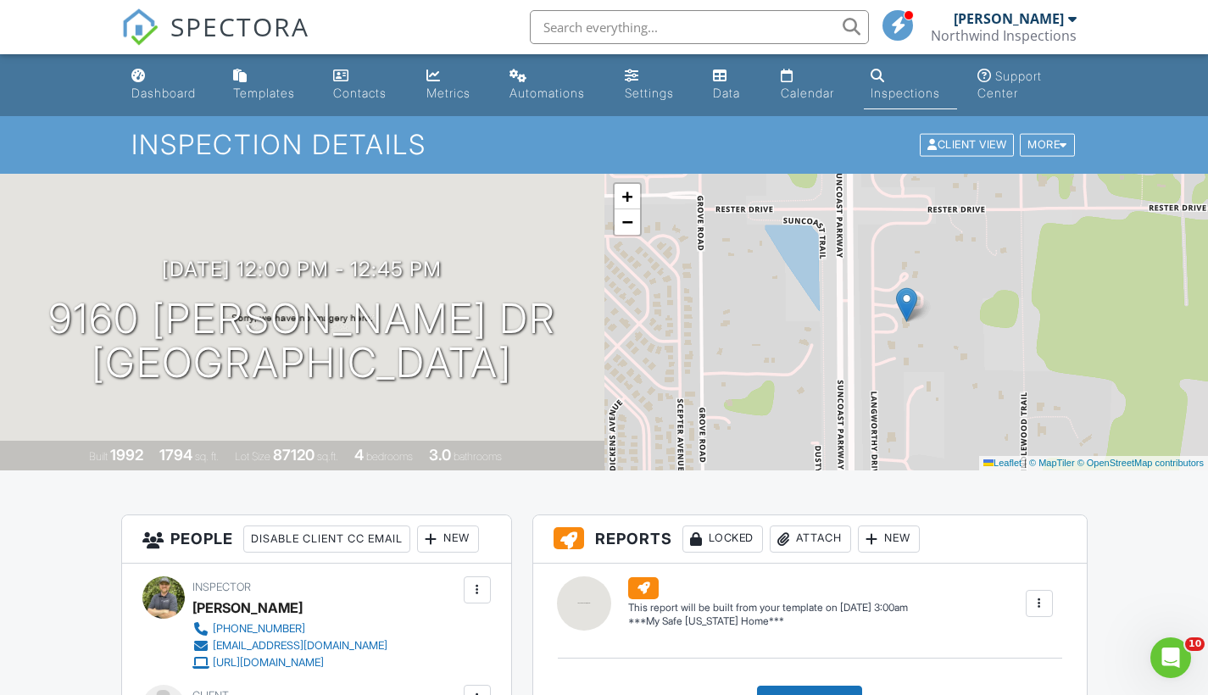
click at [157, 82] on link "Dashboard" at bounding box center [169, 85] width 88 height 48
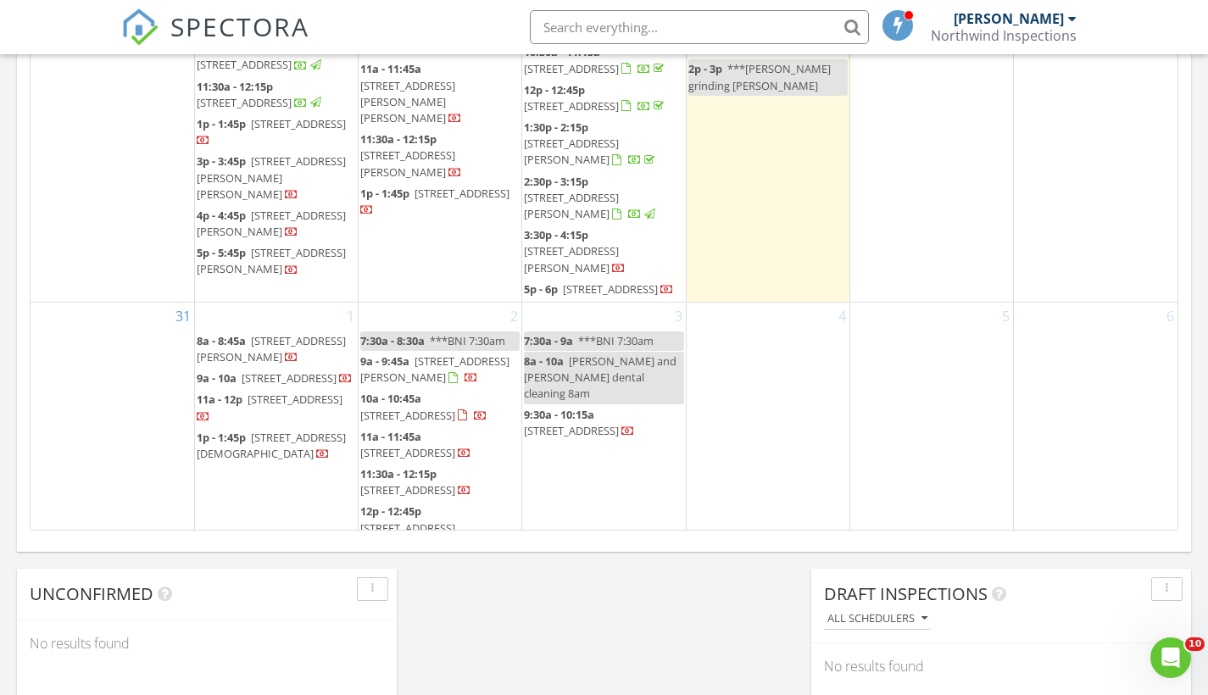
scroll to position [1142, 0]
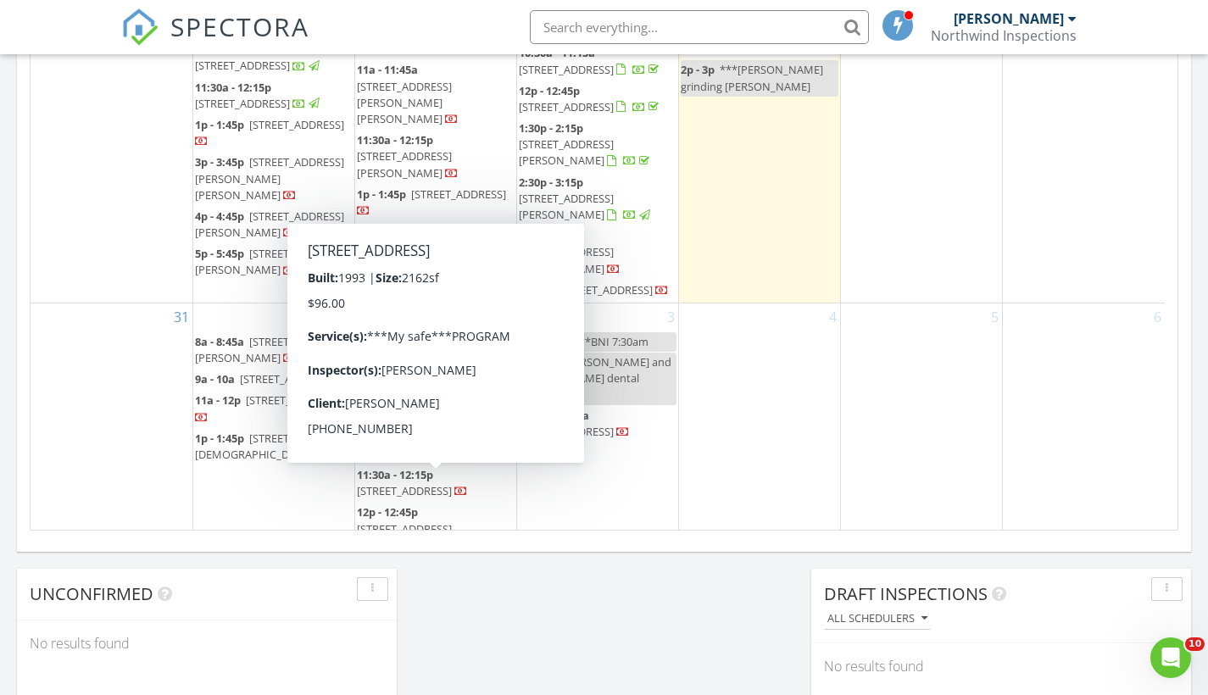
click at [436, 490] on span "[STREET_ADDRESS]" at bounding box center [404, 490] width 95 height 15
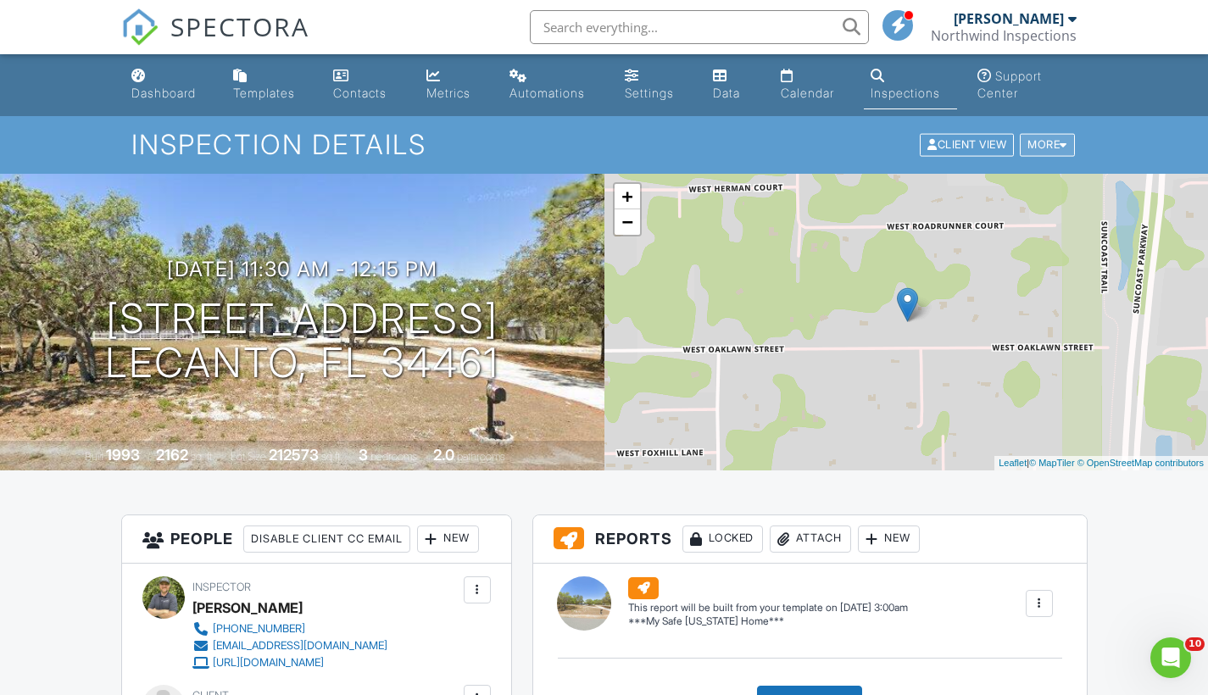
drag, startPoint x: 0, startPoint y: 0, endPoint x: 1064, endPoint y: 144, distance: 1074.1
click at [1064, 144] on div at bounding box center [1063, 145] width 8 height 11
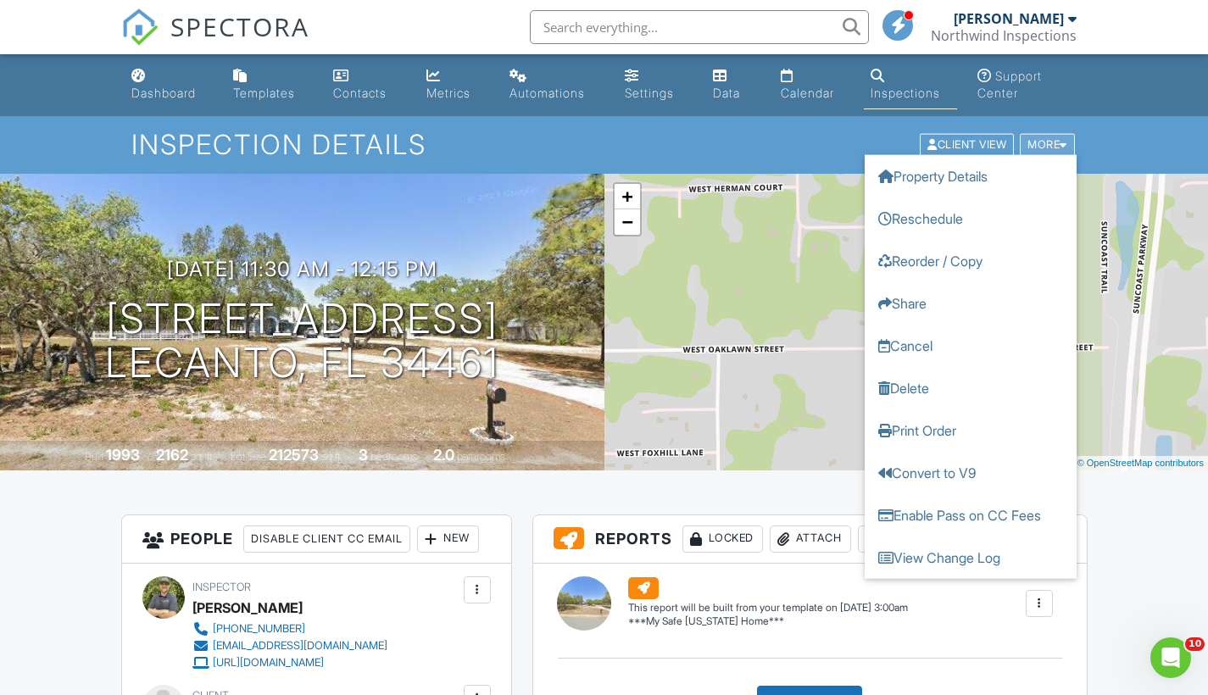
click at [964, 225] on link "Reschedule" at bounding box center [970, 218] width 212 height 42
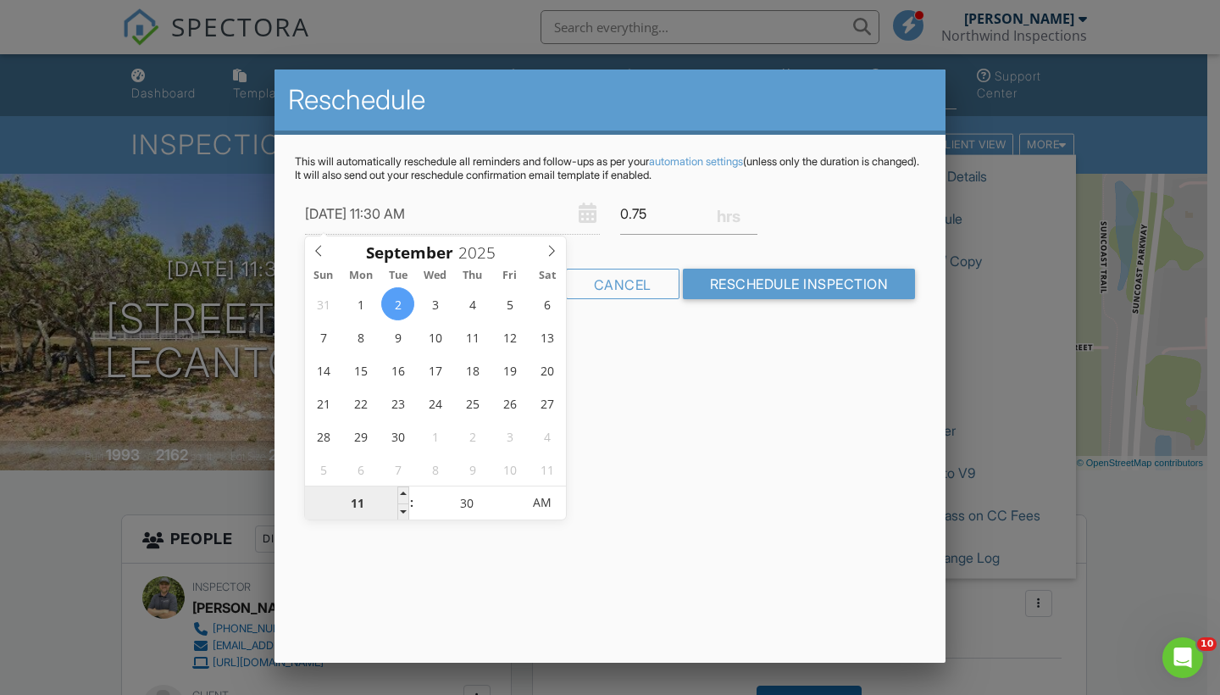
drag, startPoint x: 1064, startPoint y: 144, endPoint x: 364, endPoint y: 504, distance: 787.2
click at [364, 504] on input "11" at bounding box center [357, 503] width 104 height 34
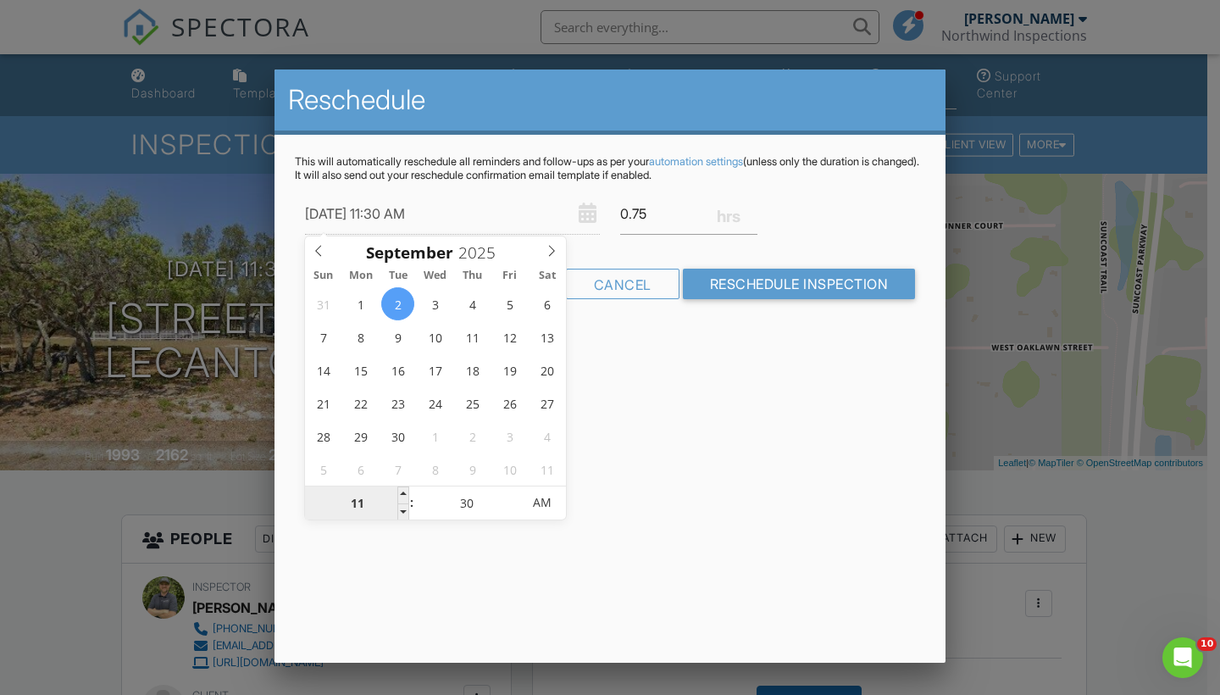
drag, startPoint x: 364, startPoint y: 504, endPoint x: 338, endPoint y: 504, distance: 26.3
click at [338, 504] on input "11" at bounding box center [357, 503] width 104 height 34
type input "09/02/2025 12:30 AM"
type input "12"
type input "09/02/2025 1:30 AM"
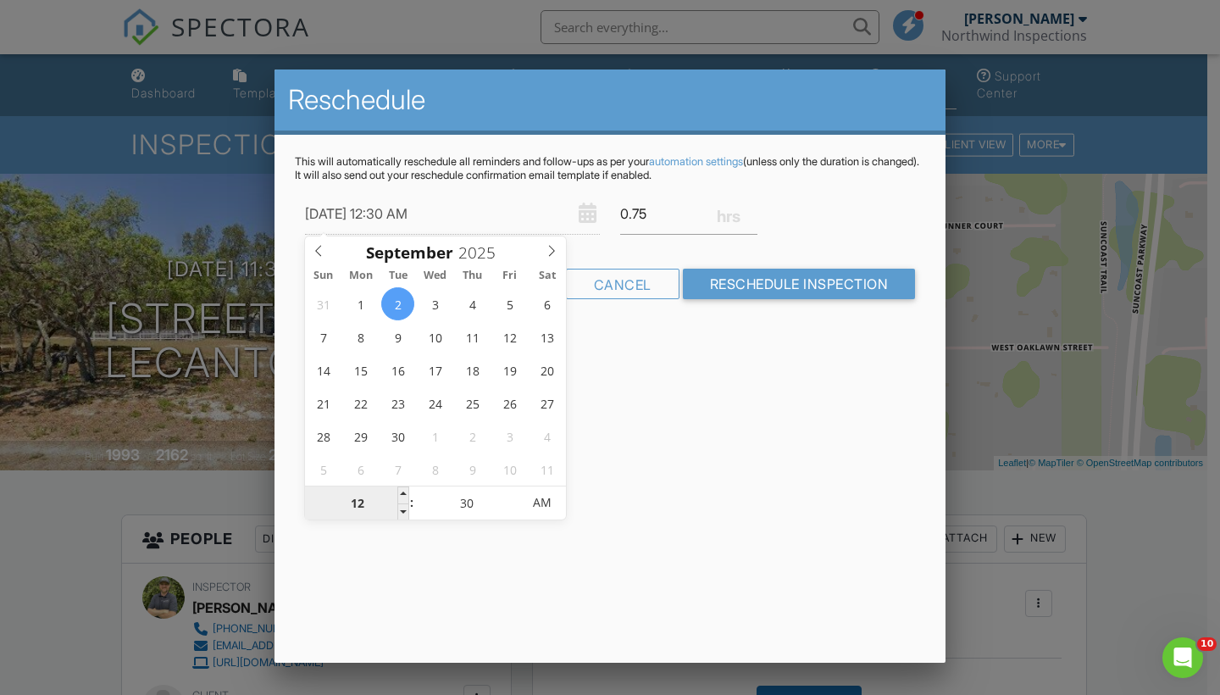
type input "01"
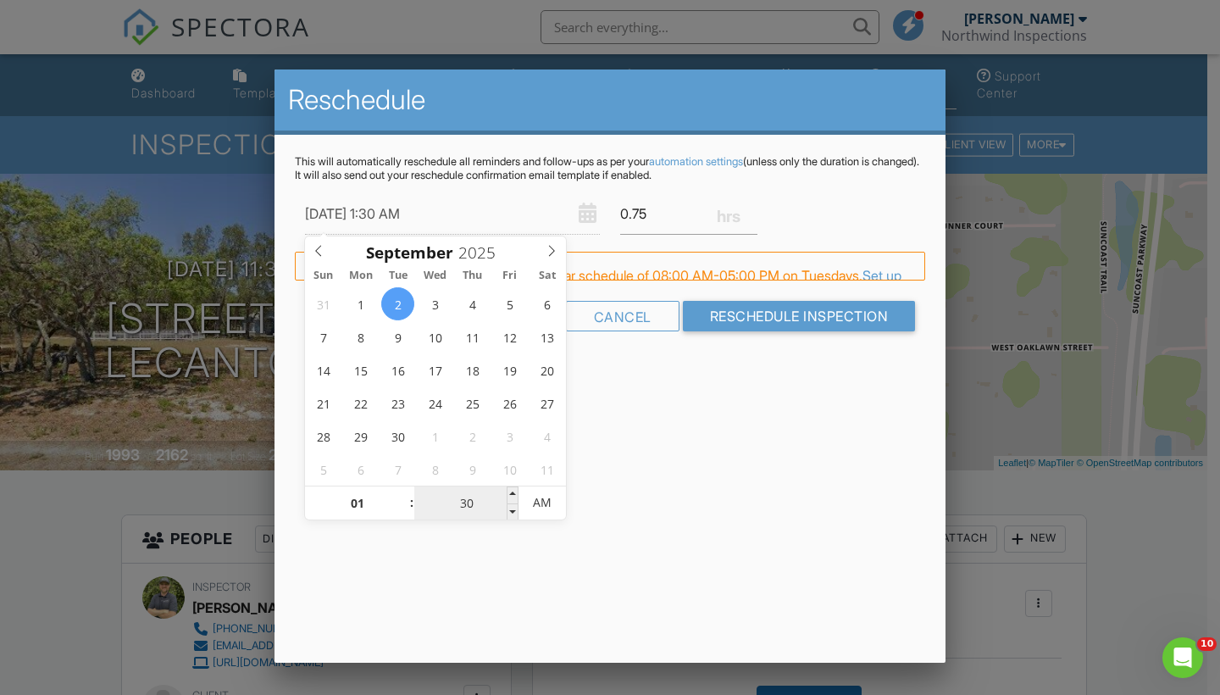
drag, startPoint x: 338, startPoint y: 504, endPoint x: 451, endPoint y: 505, distance: 112.7
click at [451, 505] on input "30" at bounding box center [466, 503] width 104 height 34
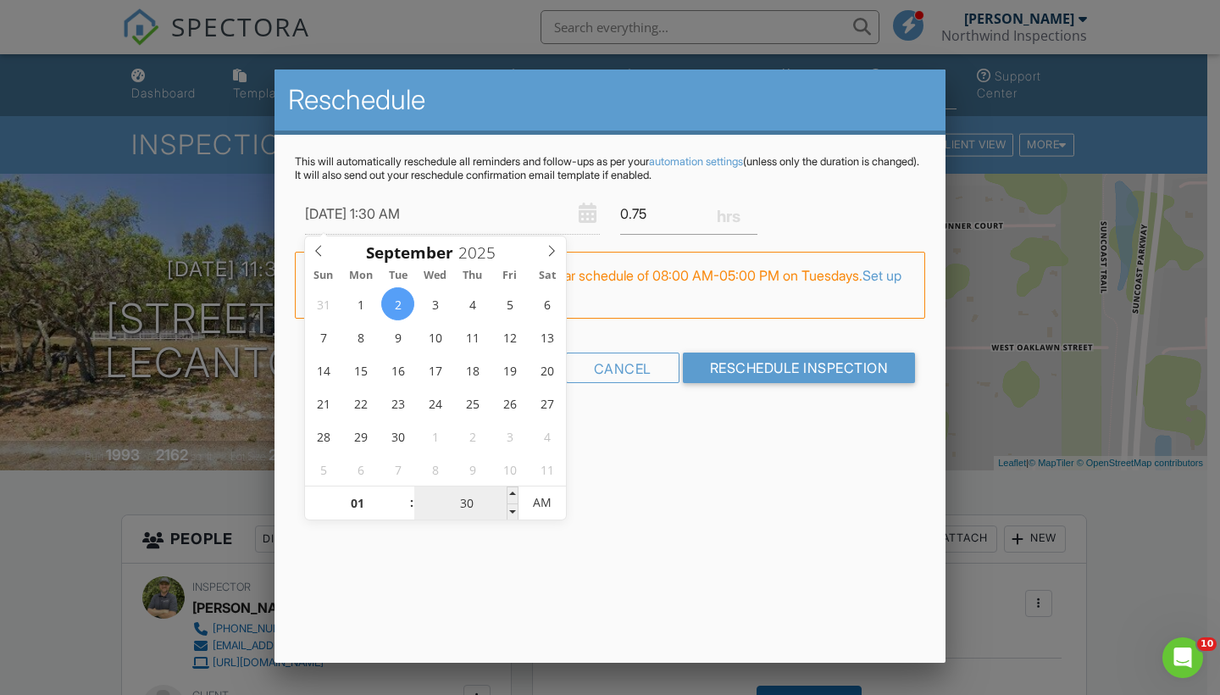
type input "09/02/2025 1:00 AM"
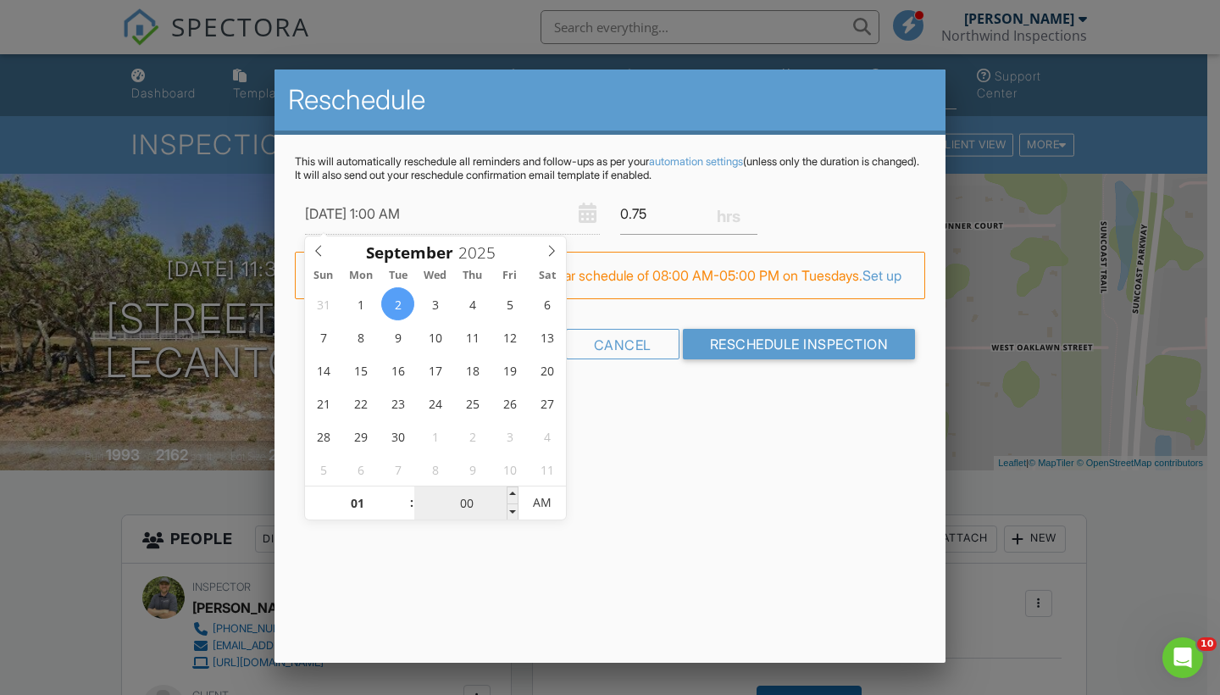
type input "00"
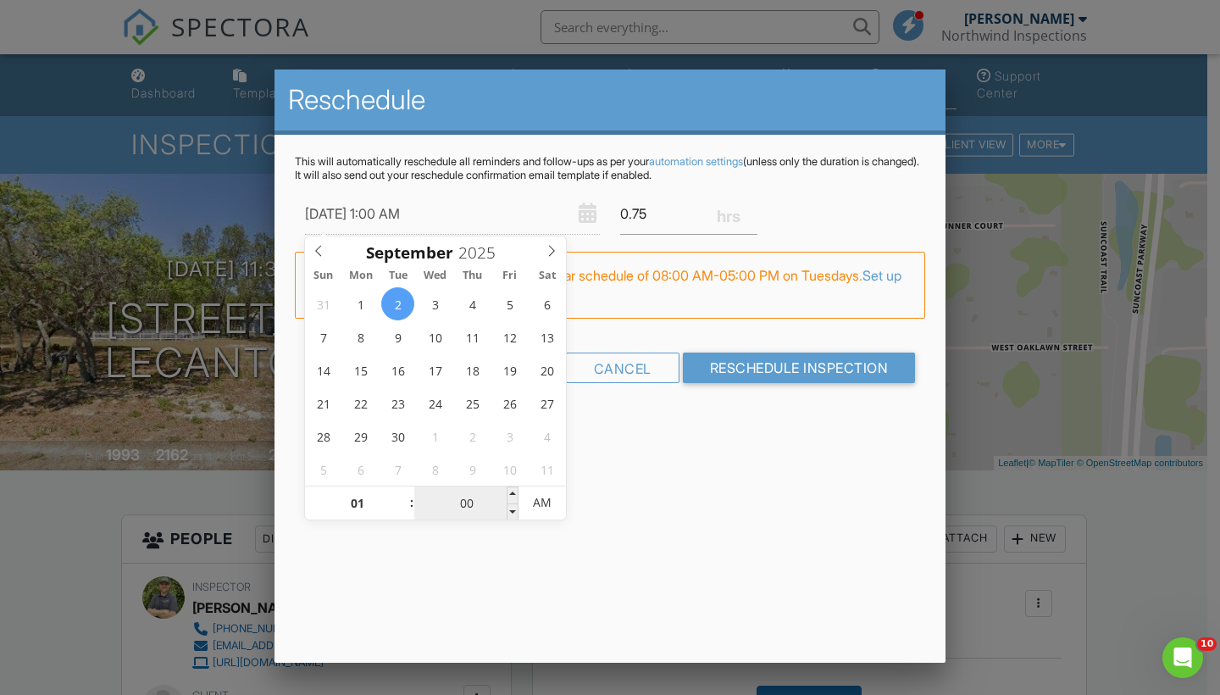
type input "09/02/2025 1:00 PM"
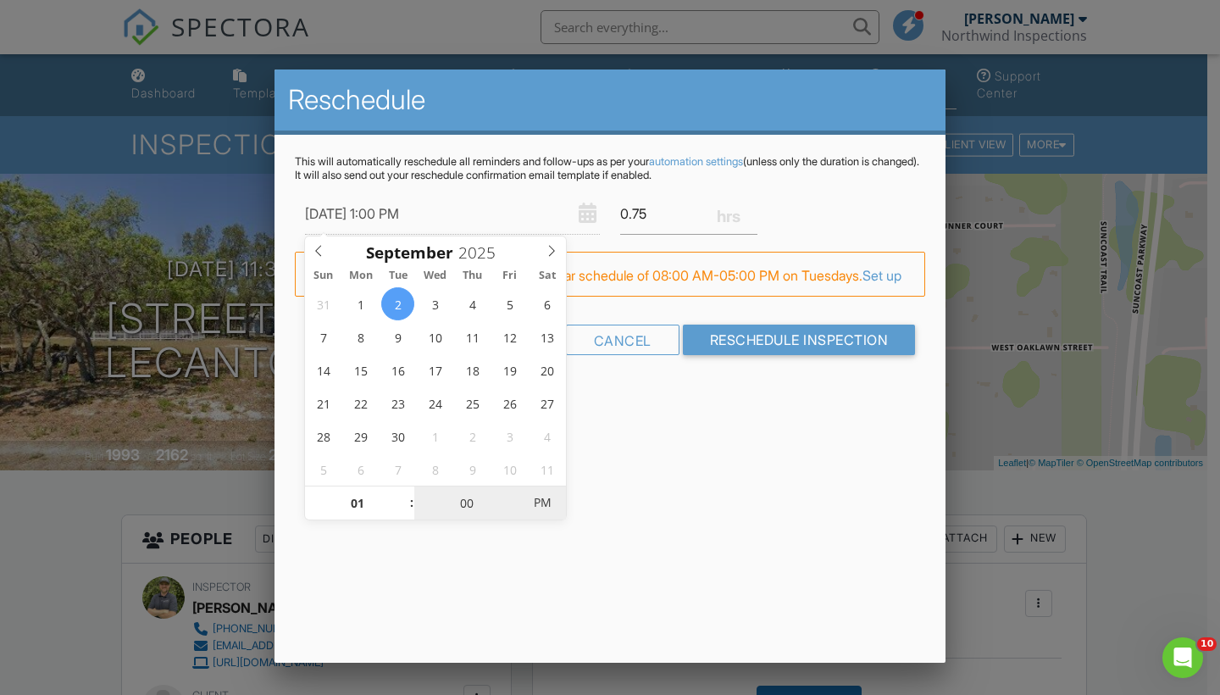
drag, startPoint x: 451, startPoint y: 505, endPoint x: 545, endPoint y: 508, distance: 94.1
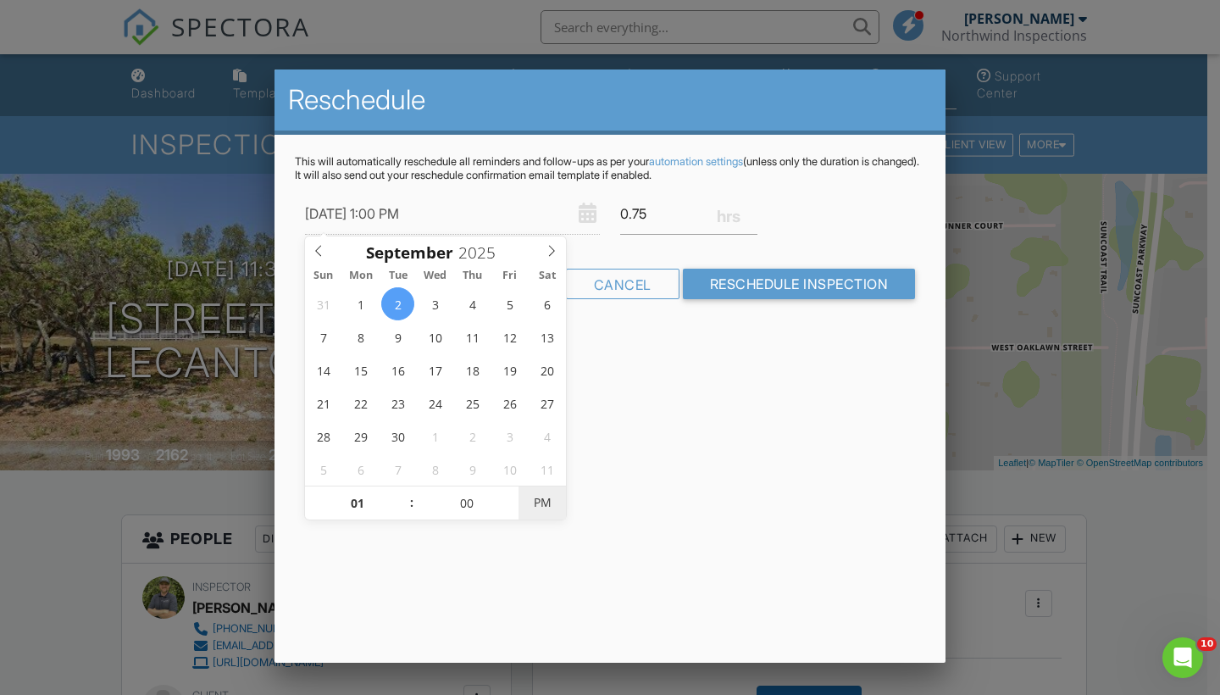
click at [784, 287] on input "Reschedule Inspection" at bounding box center [799, 284] width 233 height 31
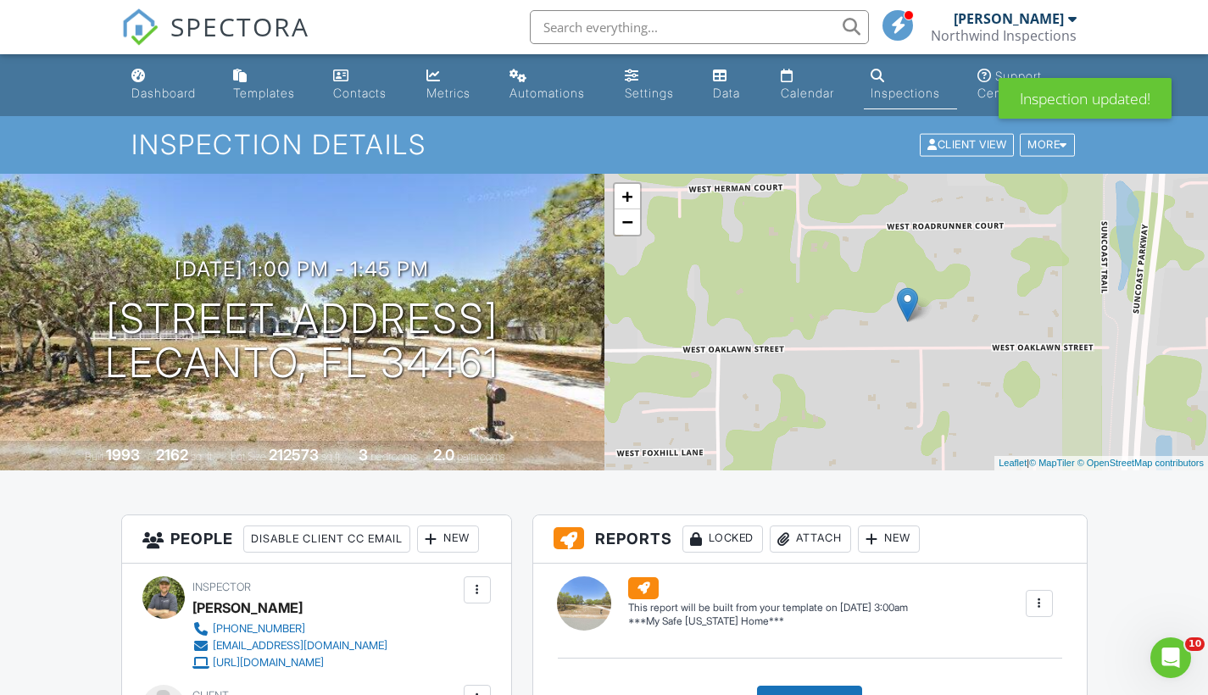
click at [168, 86] on div "Dashboard" at bounding box center [163, 93] width 64 height 14
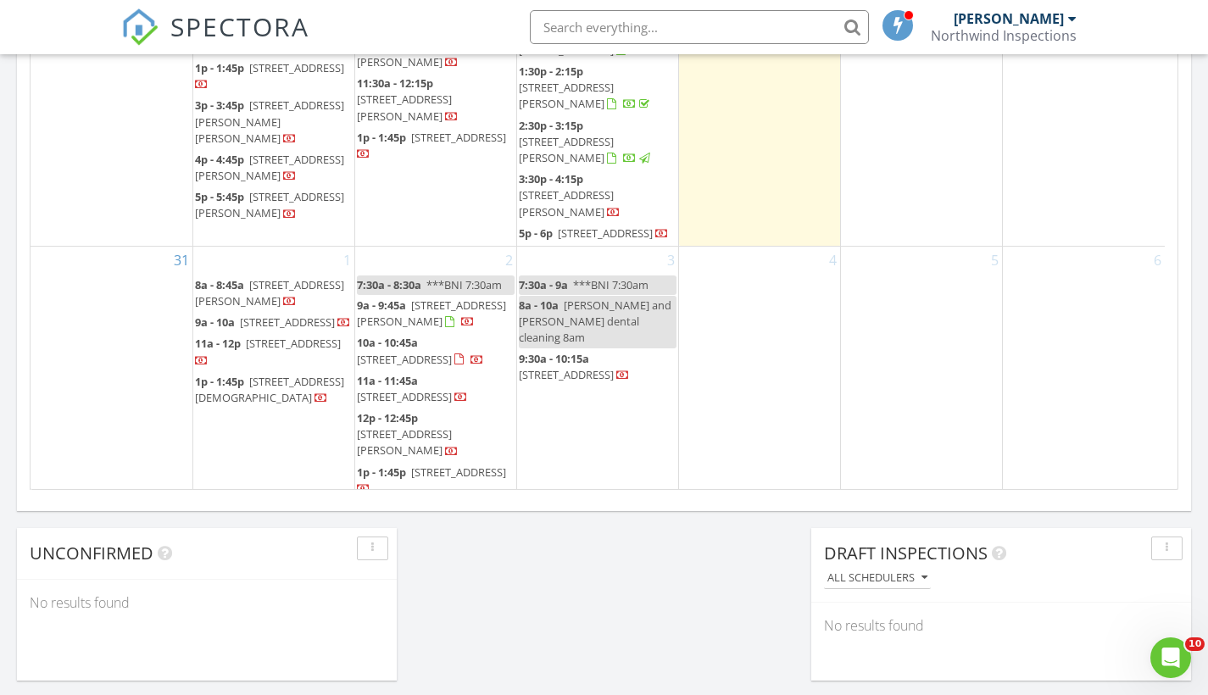
scroll to position [1083, 0]
